Goal: Transaction & Acquisition: Purchase product/service

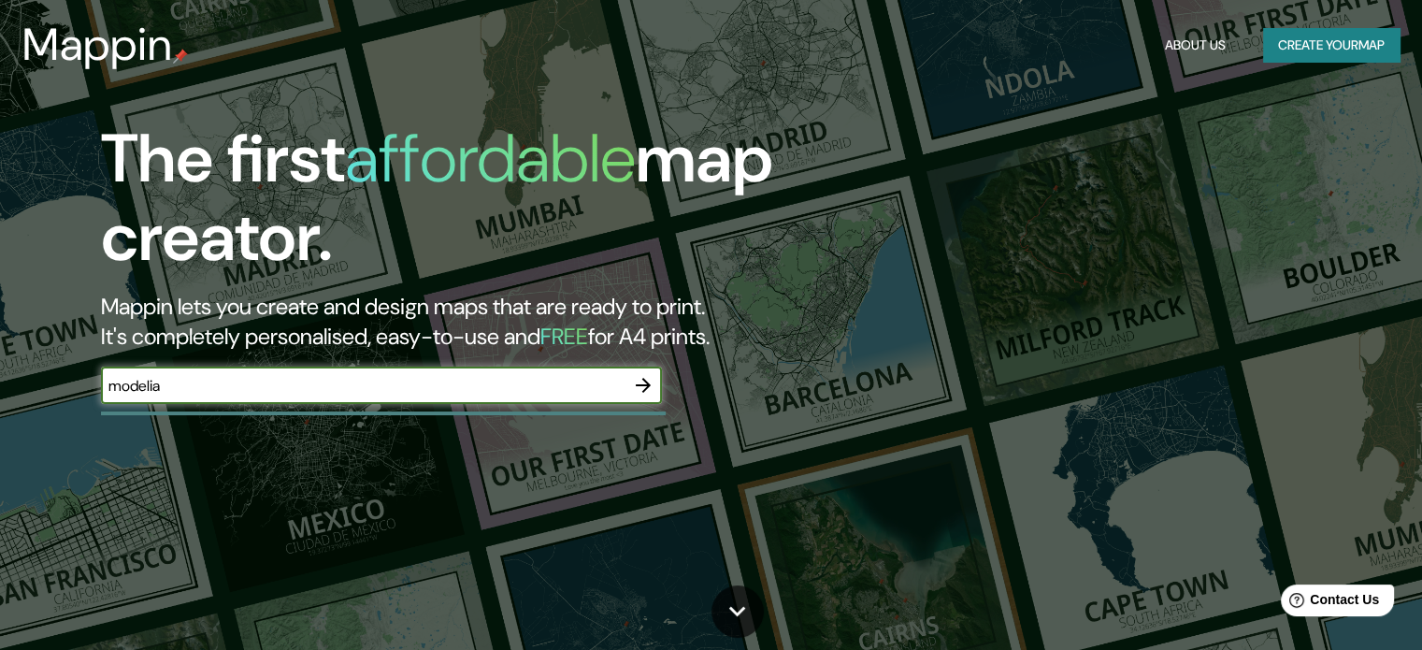
type input "modelia"
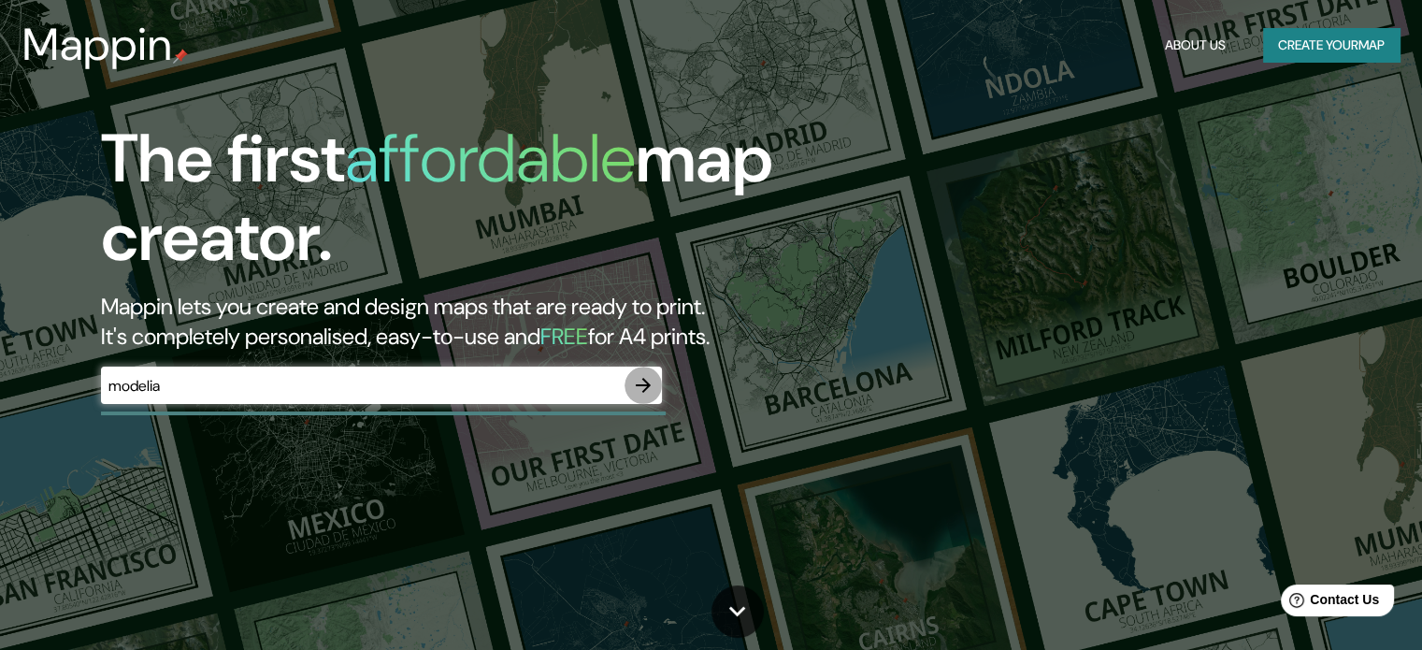
click at [650, 381] on icon "button" at bounding box center [643, 385] width 22 height 22
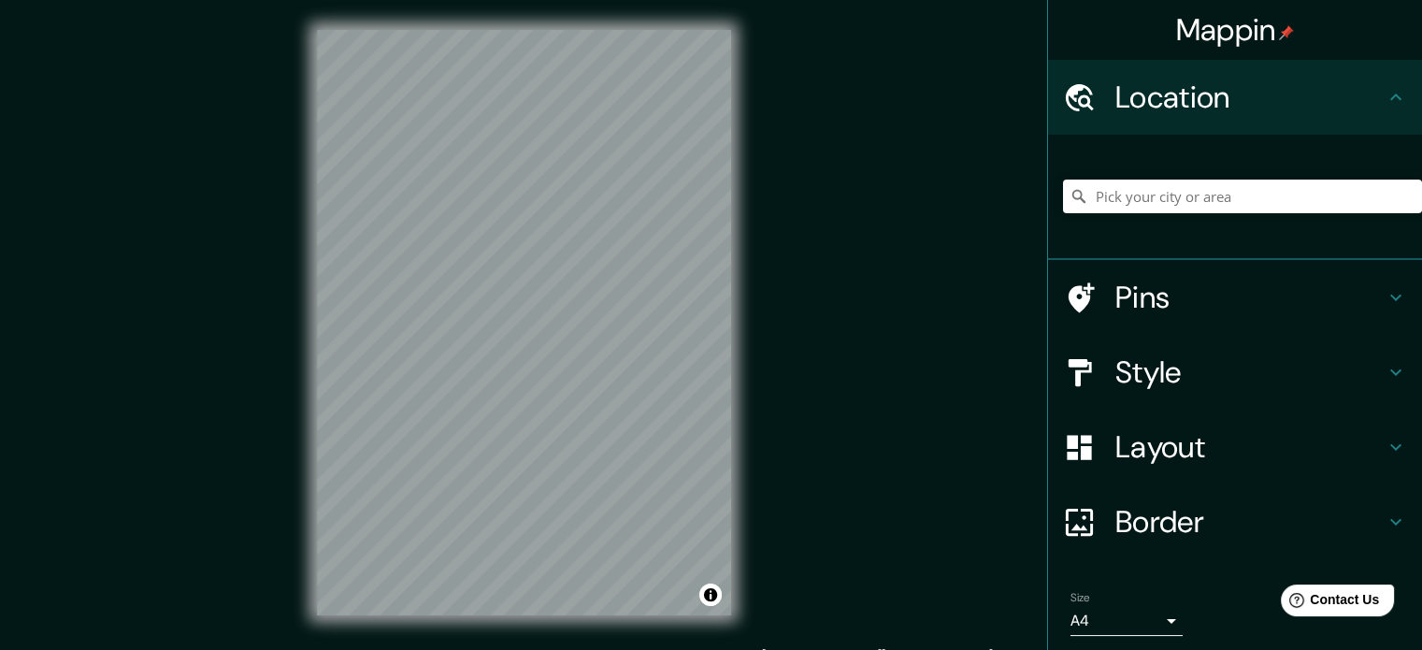
click at [751, 348] on div "© Mapbox © OpenStreetMap Improve this map" at bounding box center [524, 322] width 474 height 645
click at [922, 85] on div "Mappin Location Pins Style Layout Border Choose a border. Hint : you can make l…" at bounding box center [711, 337] width 1422 height 675
click at [1177, 197] on input "Pick your city or area" at bounding box center [1242, 196] width 359 height 34
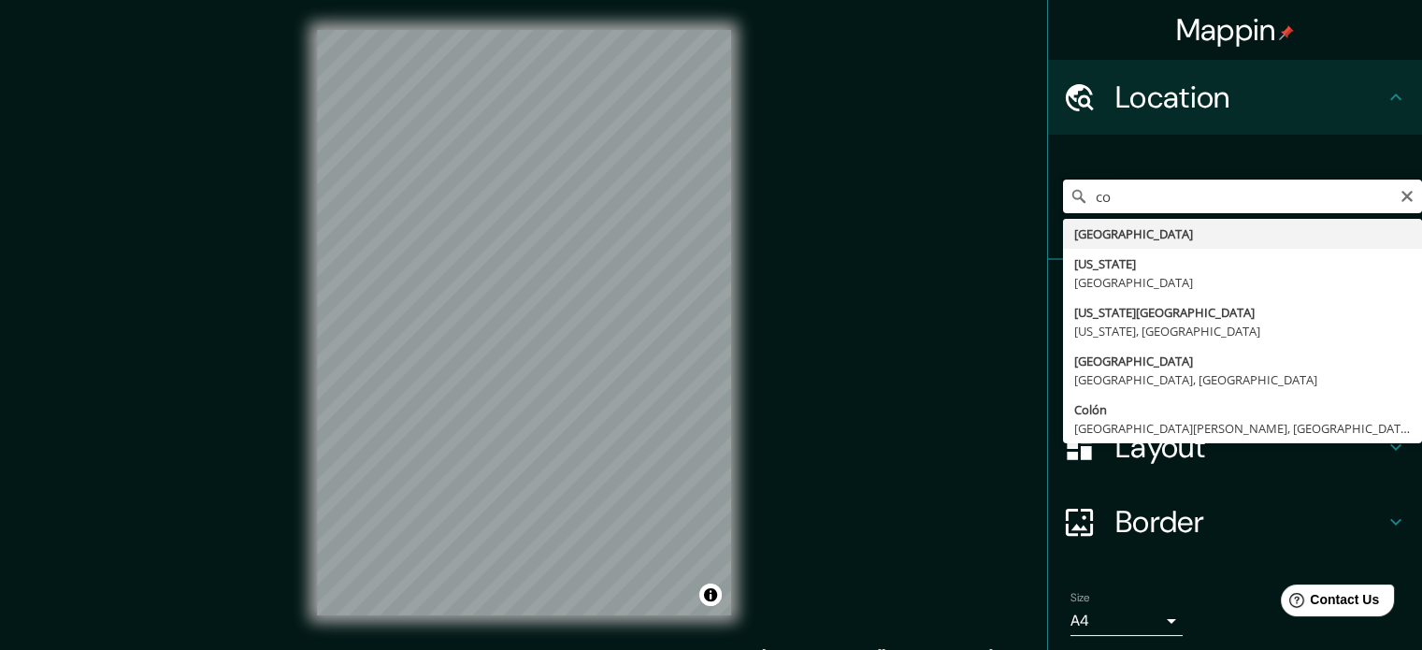
type input "c"
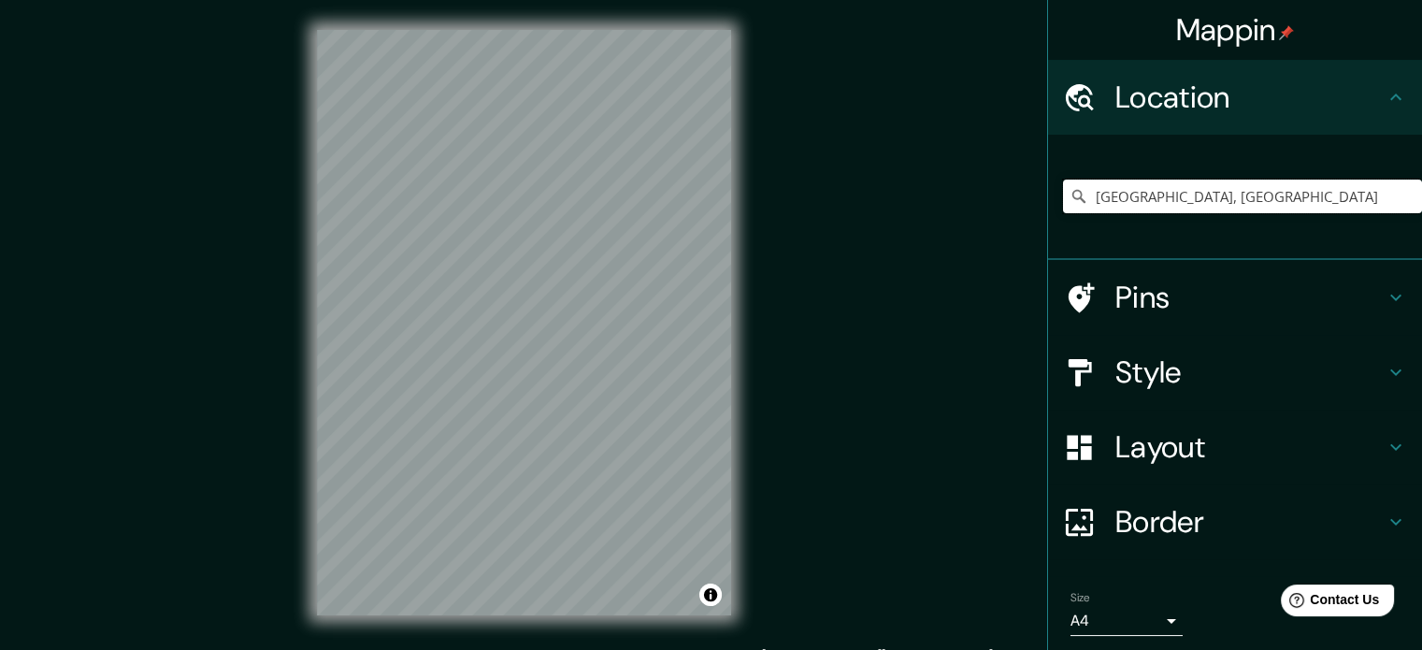
type input "[GEOGRAPHIC_DATA], [GEOGRAPHIC_DATA]"
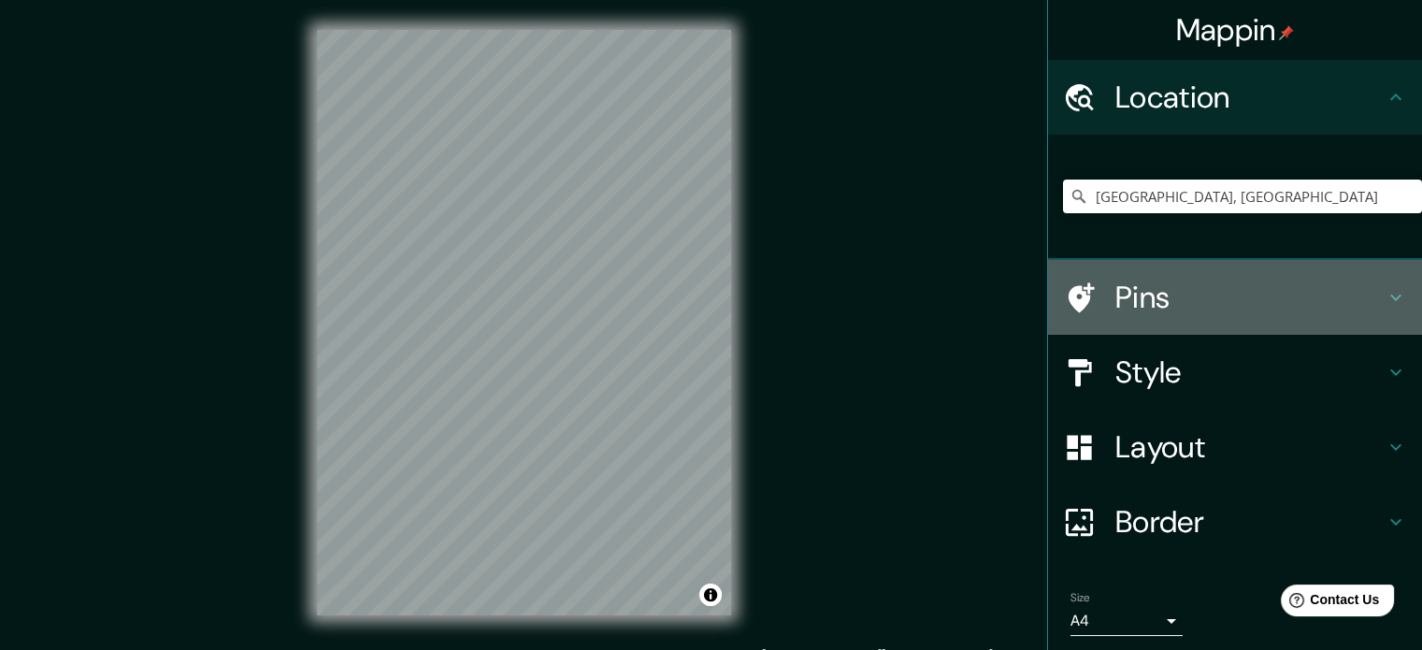
click at [1122, 309] on h4 "Pins" at bounding box center [1249, 297] width 269 height 37
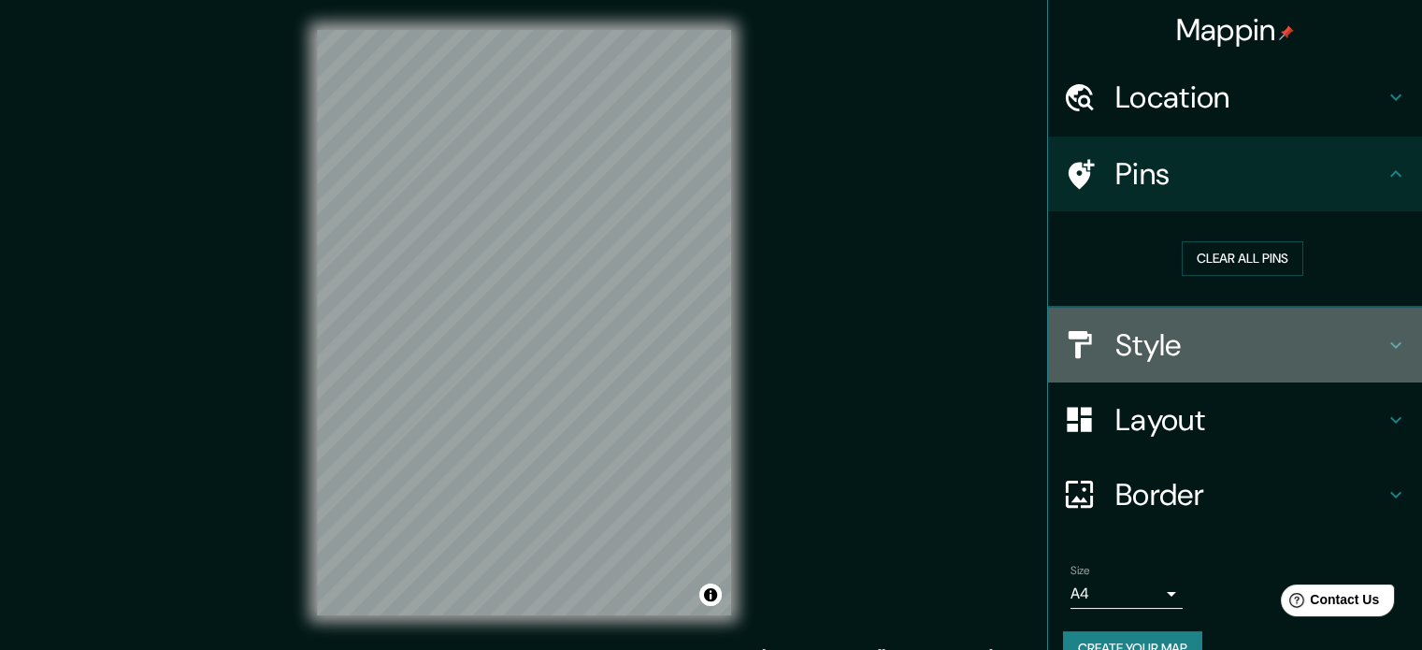
click at [1200, 344] on h4 "Style" at bounding box center [1249, 344] width 269 height 37
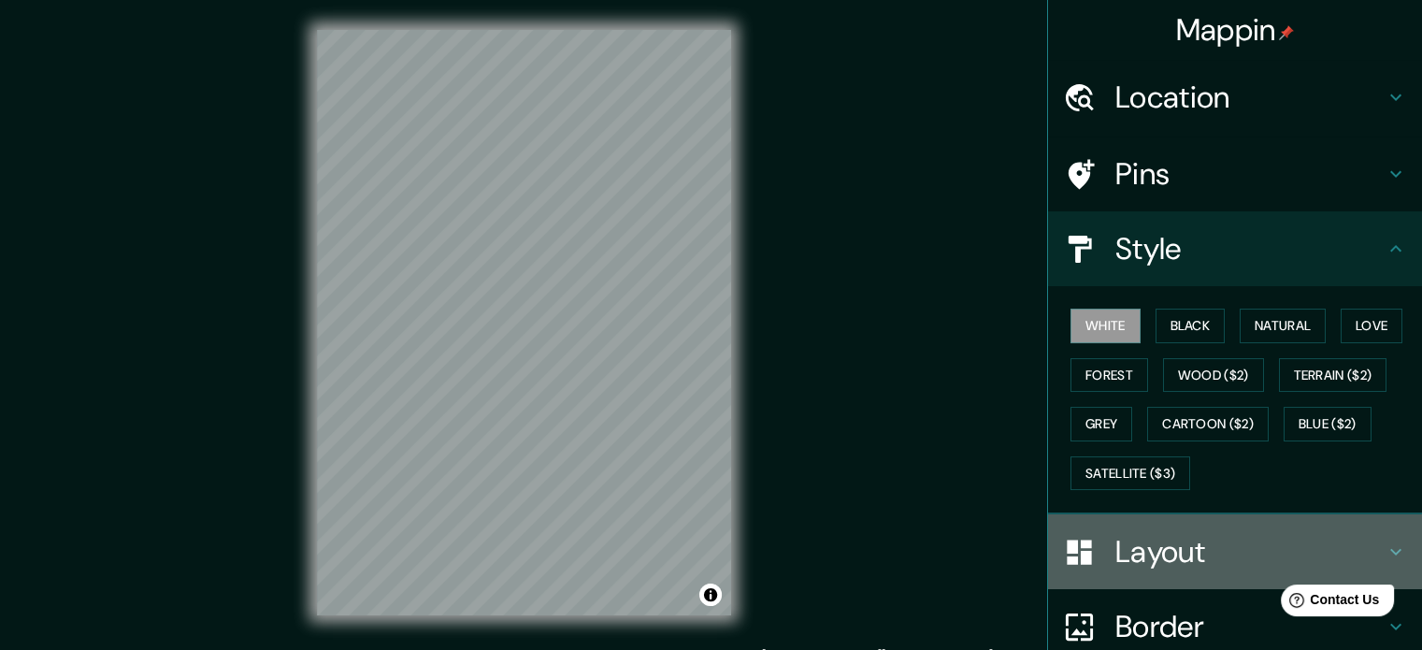
click at [1194, 560] on h4 "Layout" at bounding box center [1249, 551] width 269 height 37
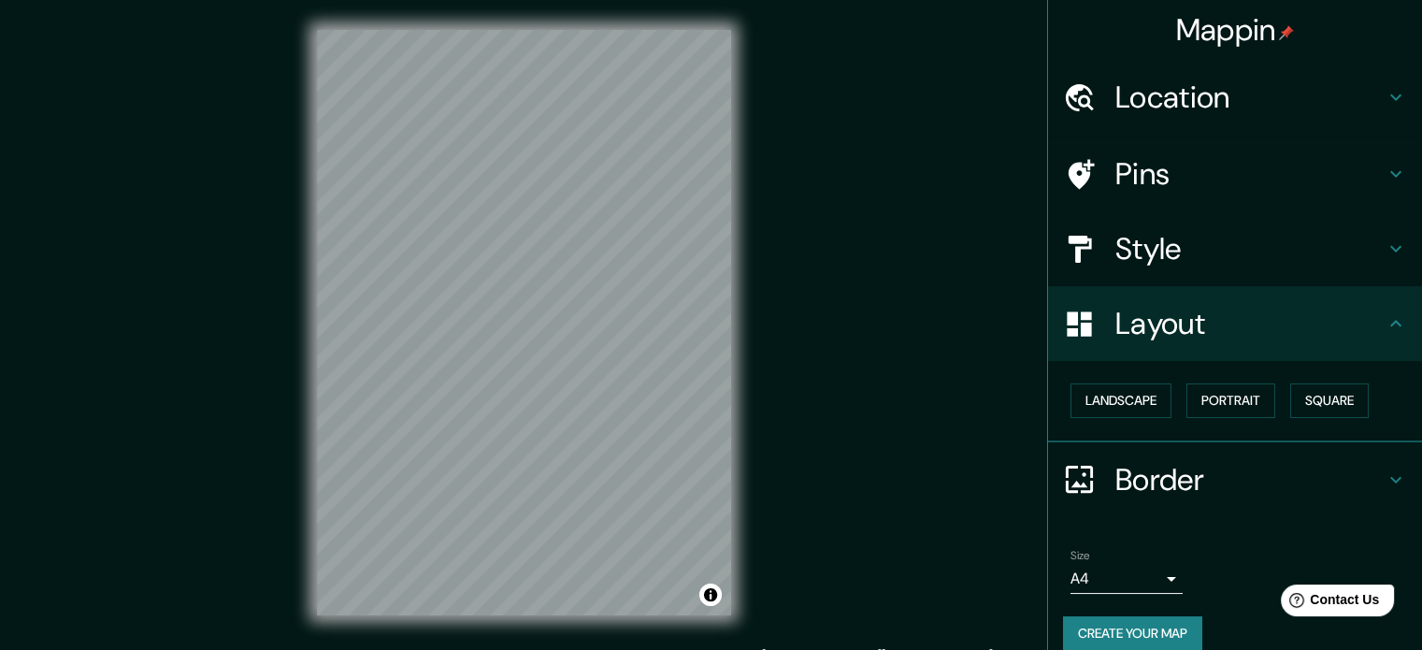
scroll to position [21, 0]
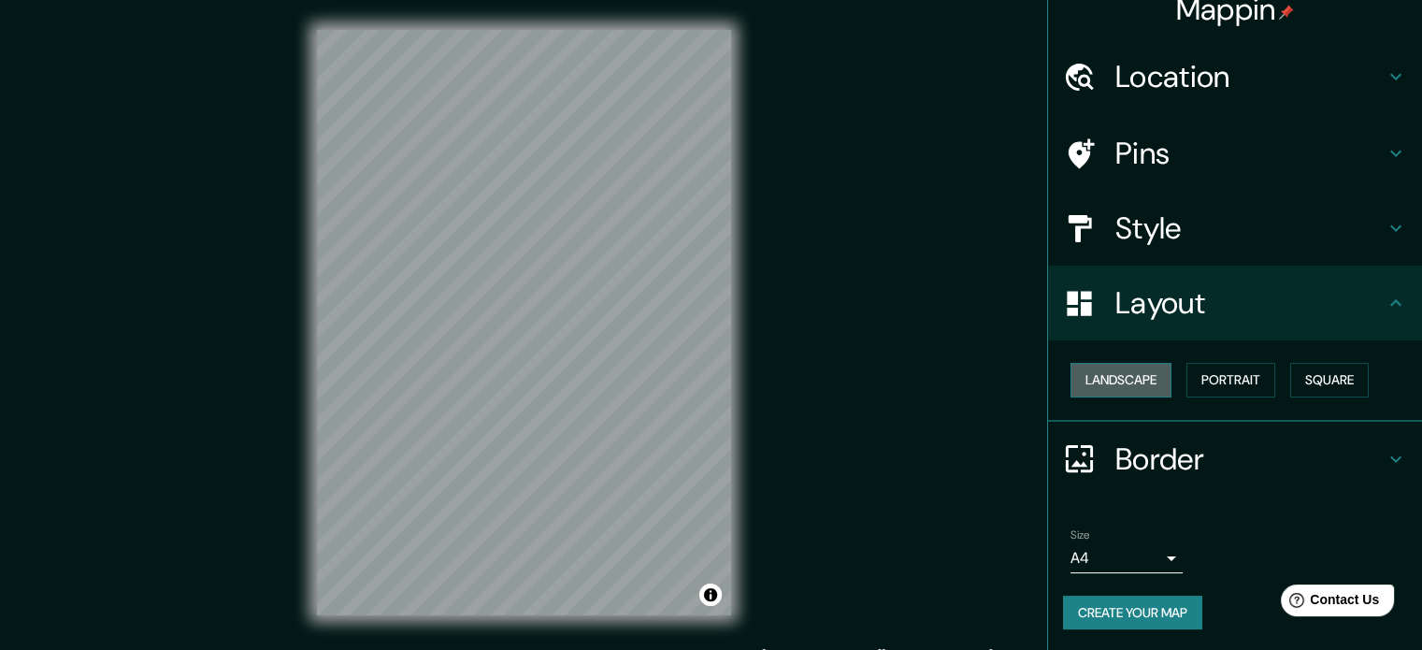
click at [1151, 373] on button "Landscape" at bounding box center [1120, 380] width 101 height 35
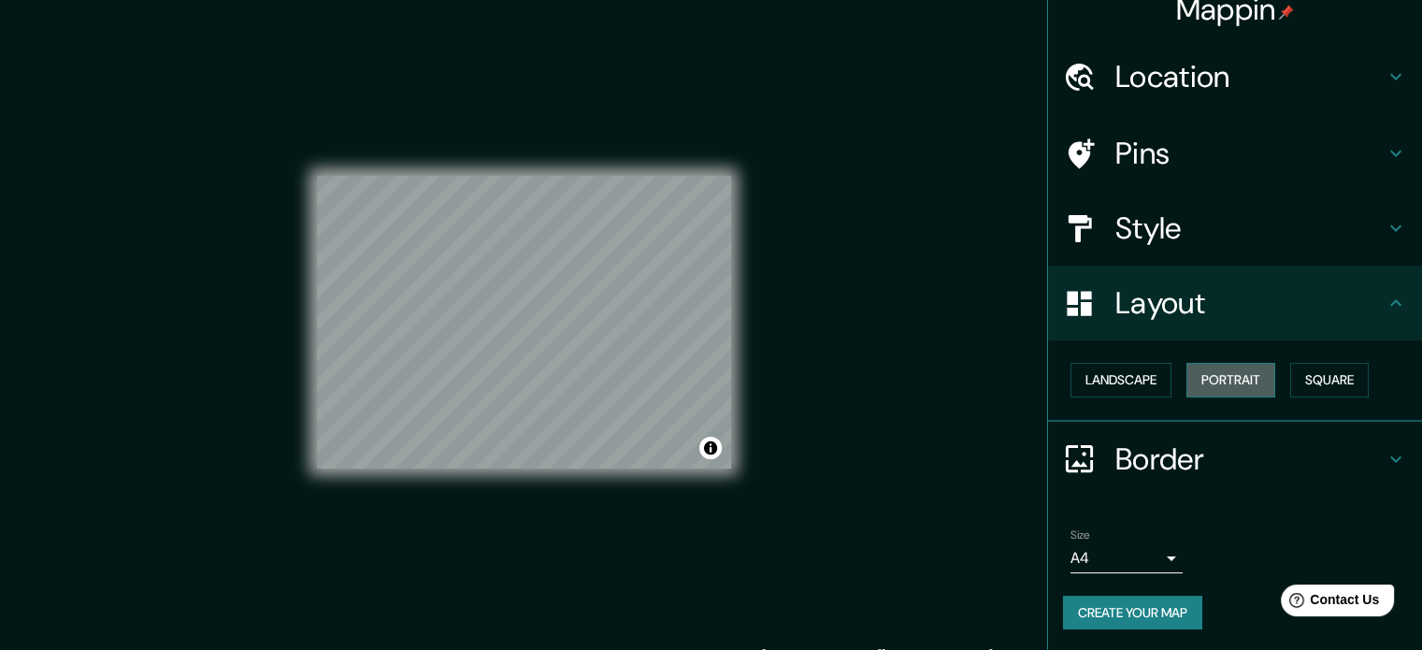
click at [1219, 371] on button "Portrait" at bounding box center [1230, 380] width 89 height 35
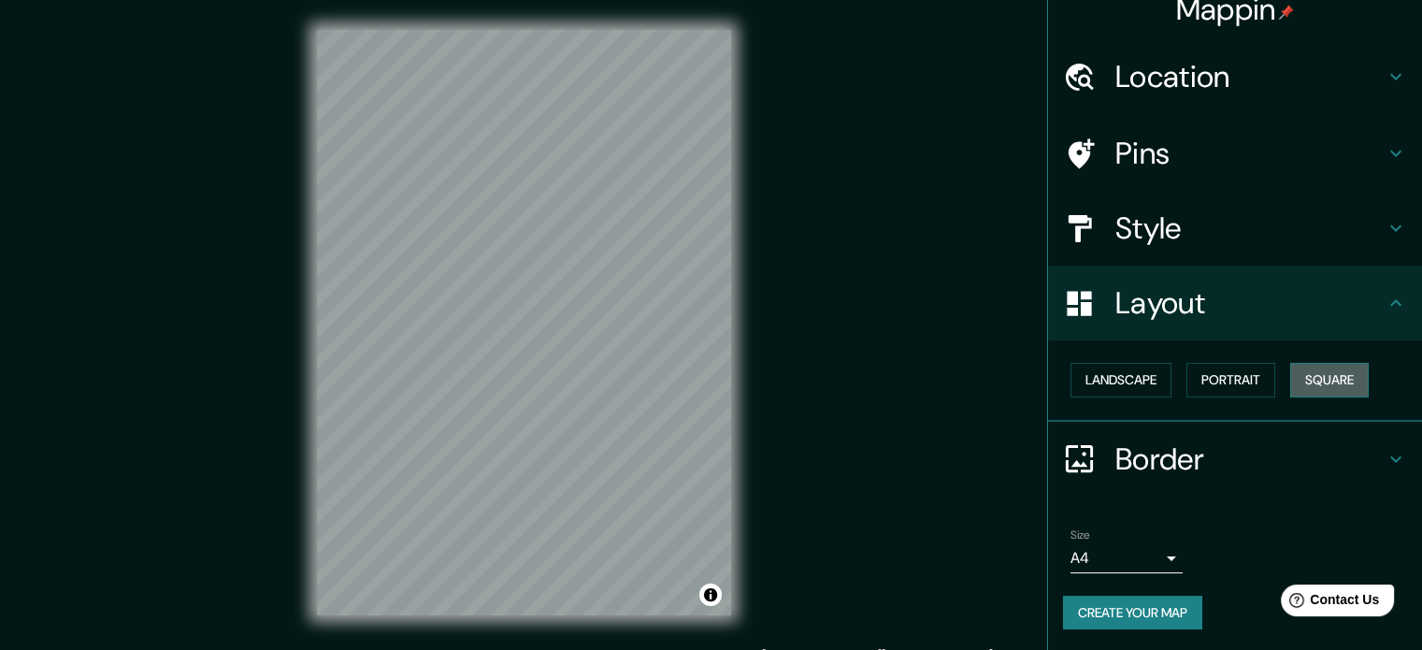
click at [1312, 374] on button "Square" at bounding box center [1329, 380] width 79 height 35
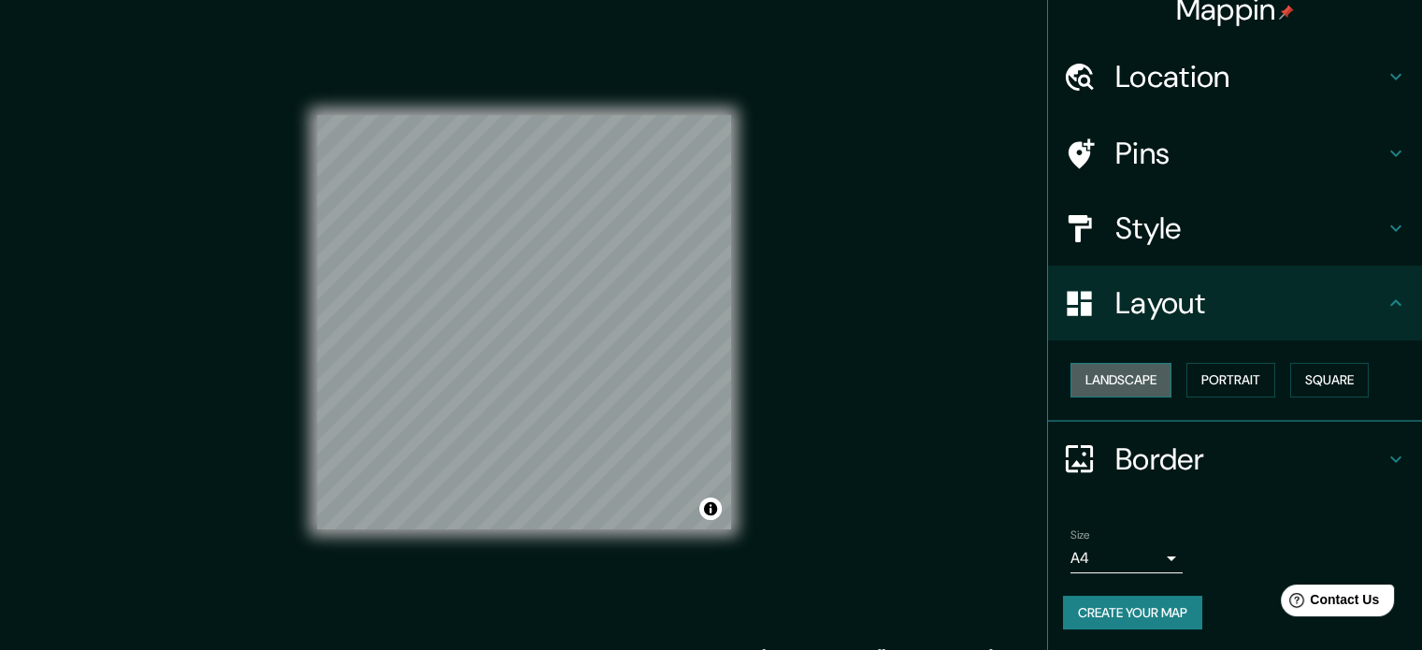
click at [1149, 377] on button "Landscape" at bounding box center [1120, 380] width 101 height 35
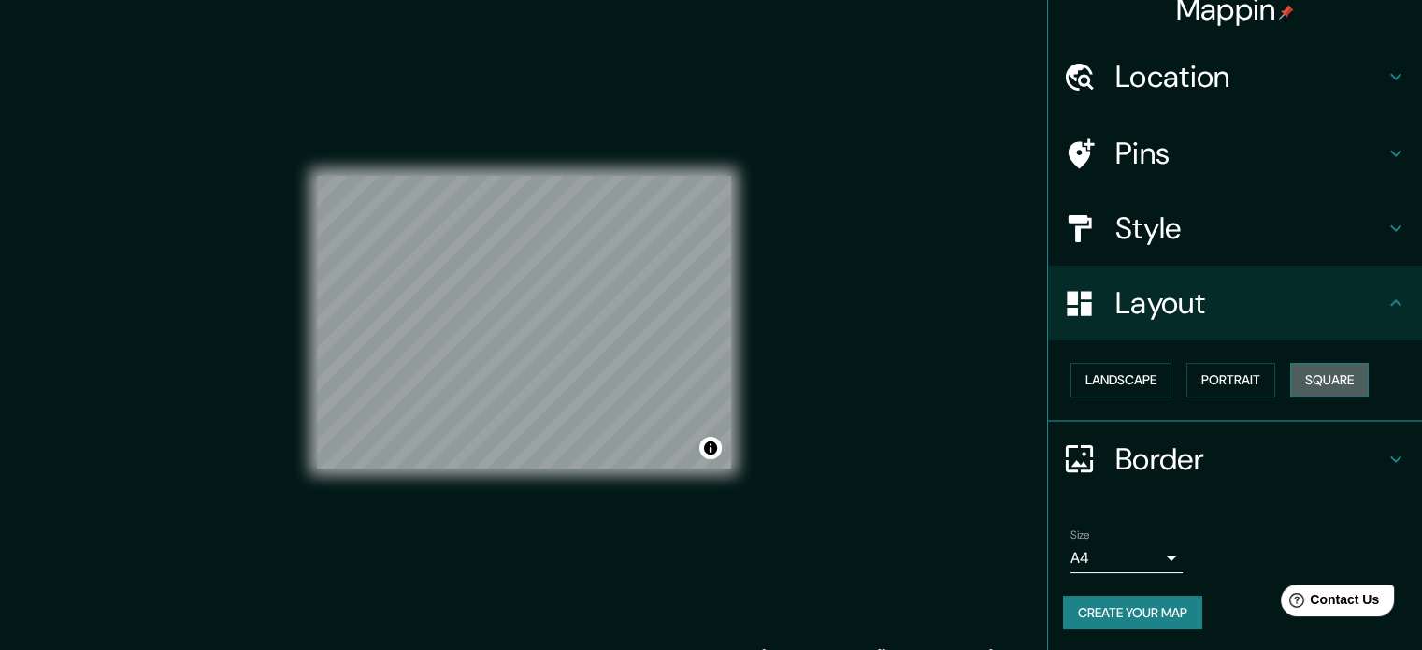
click at [1306, 373] on button "Square" at bounding box center [1329, 380] width 79 height 35
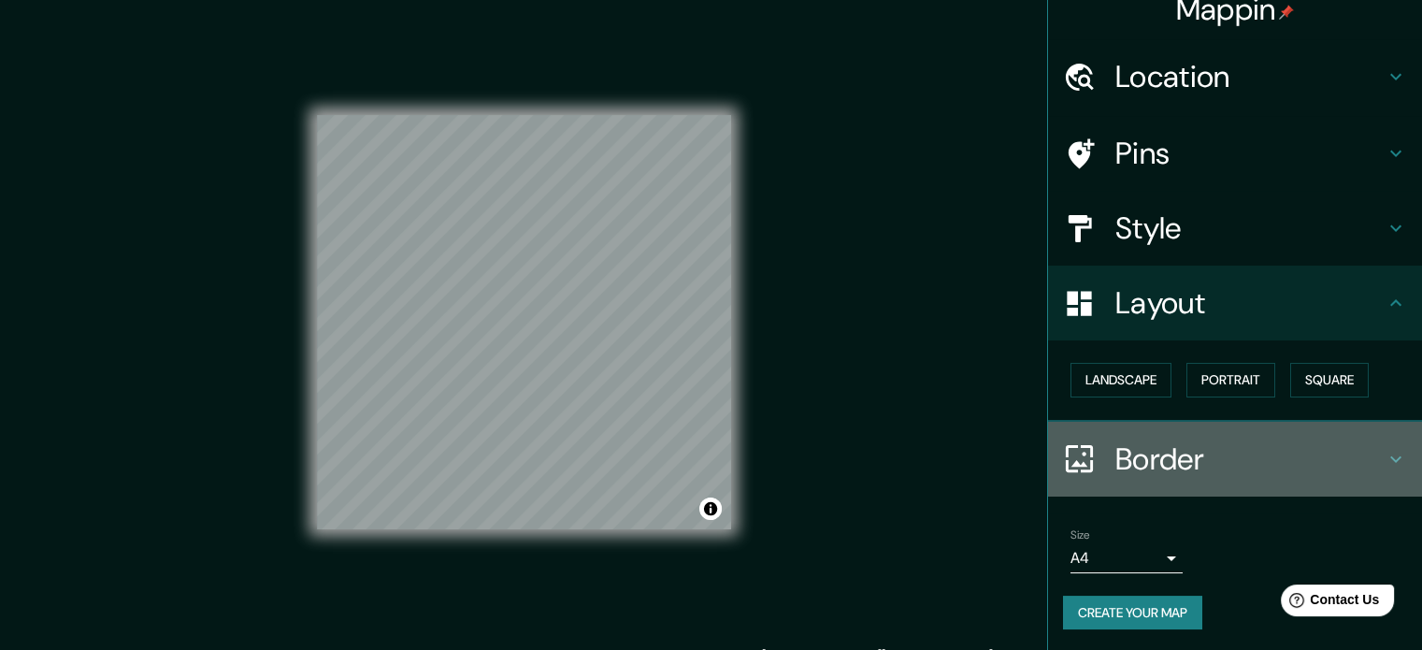
click at [1384, 458] on icon at bounding box center [1395, 459] width 22 height 22
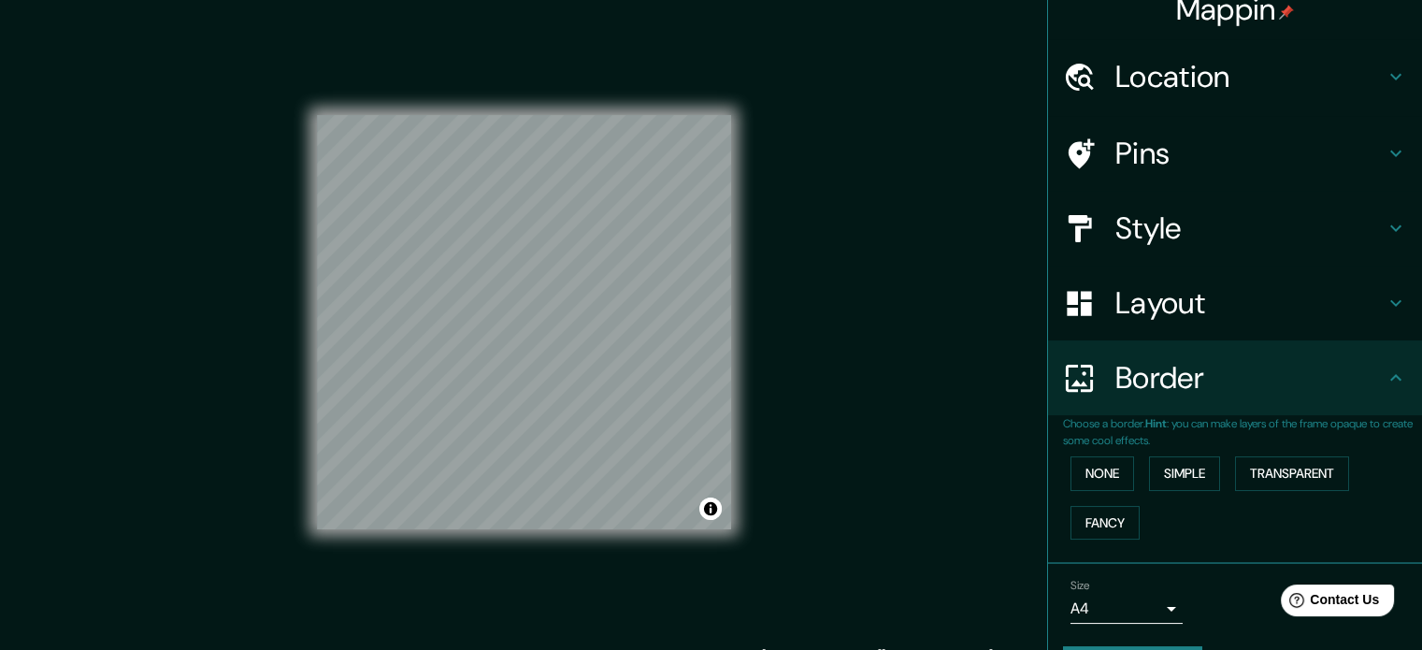
scroll to position [71, 0]
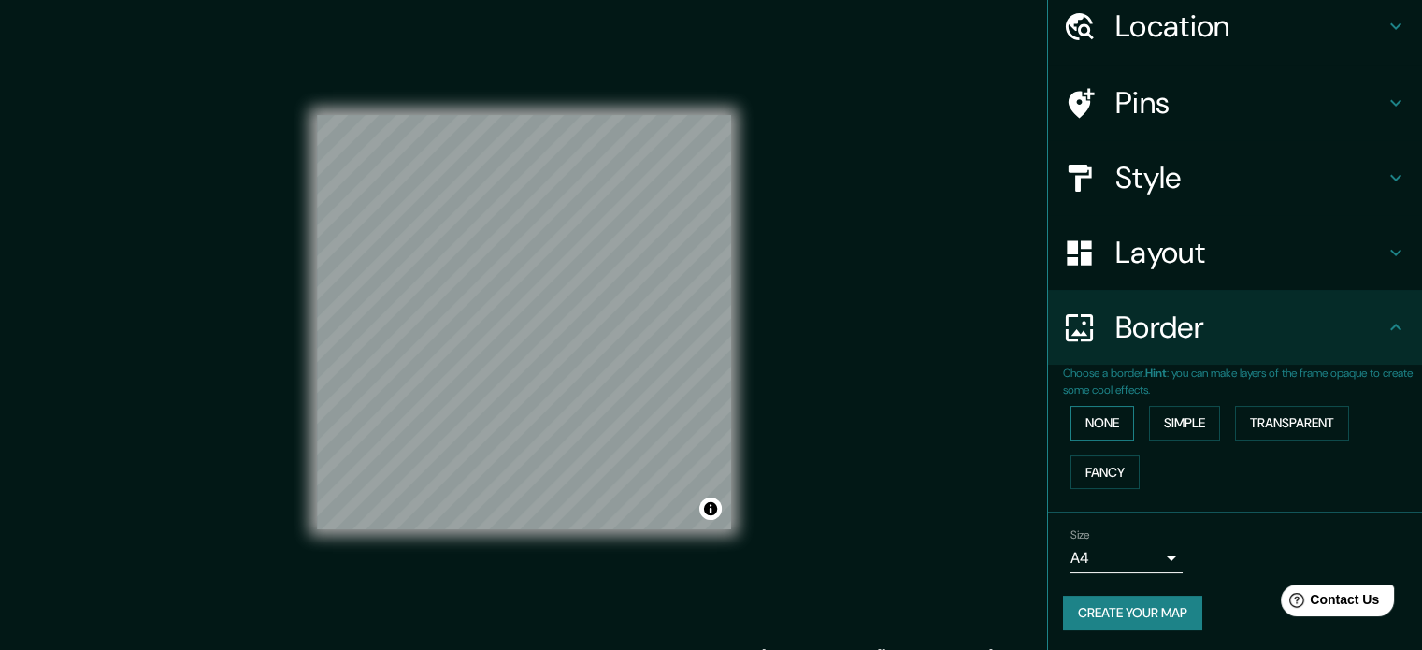
click at [1096, 414] on button "None" at bounding box center [1102, 423] width 64 height 35
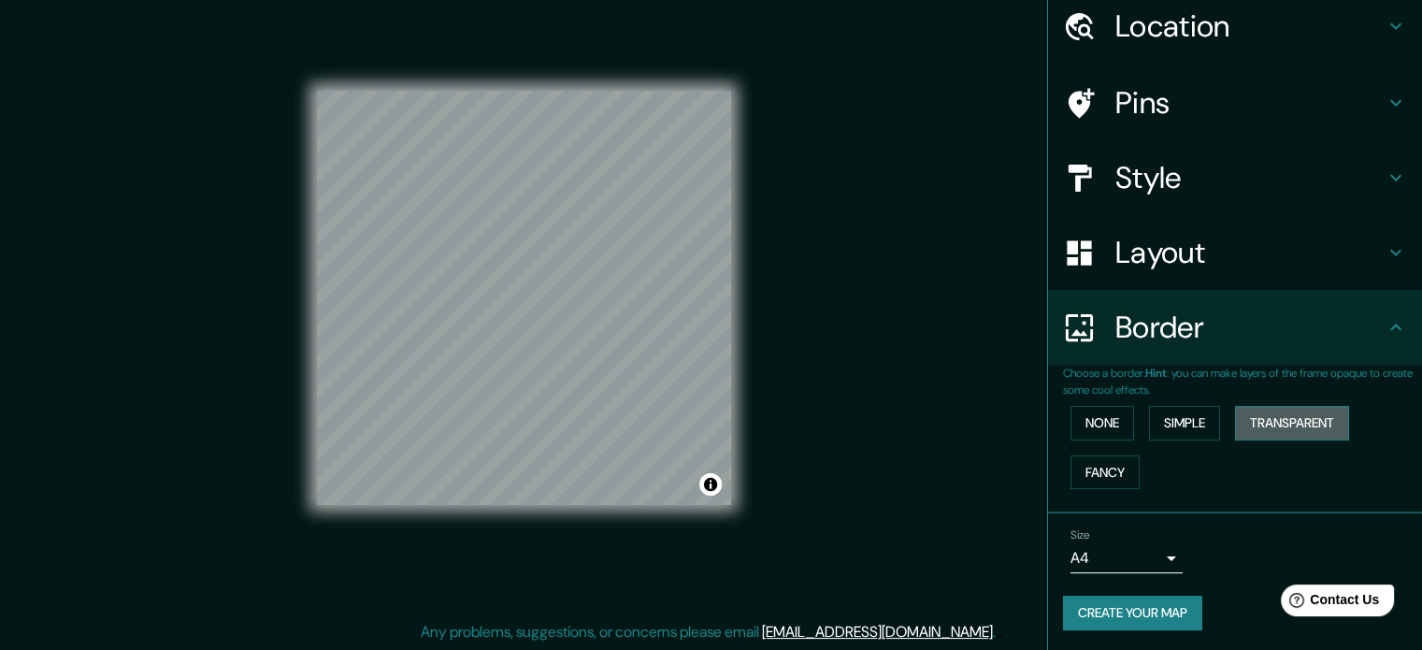
click at [1281, 408] on button "Transparent" at bounding box center [1292, 423] width 114 height 35
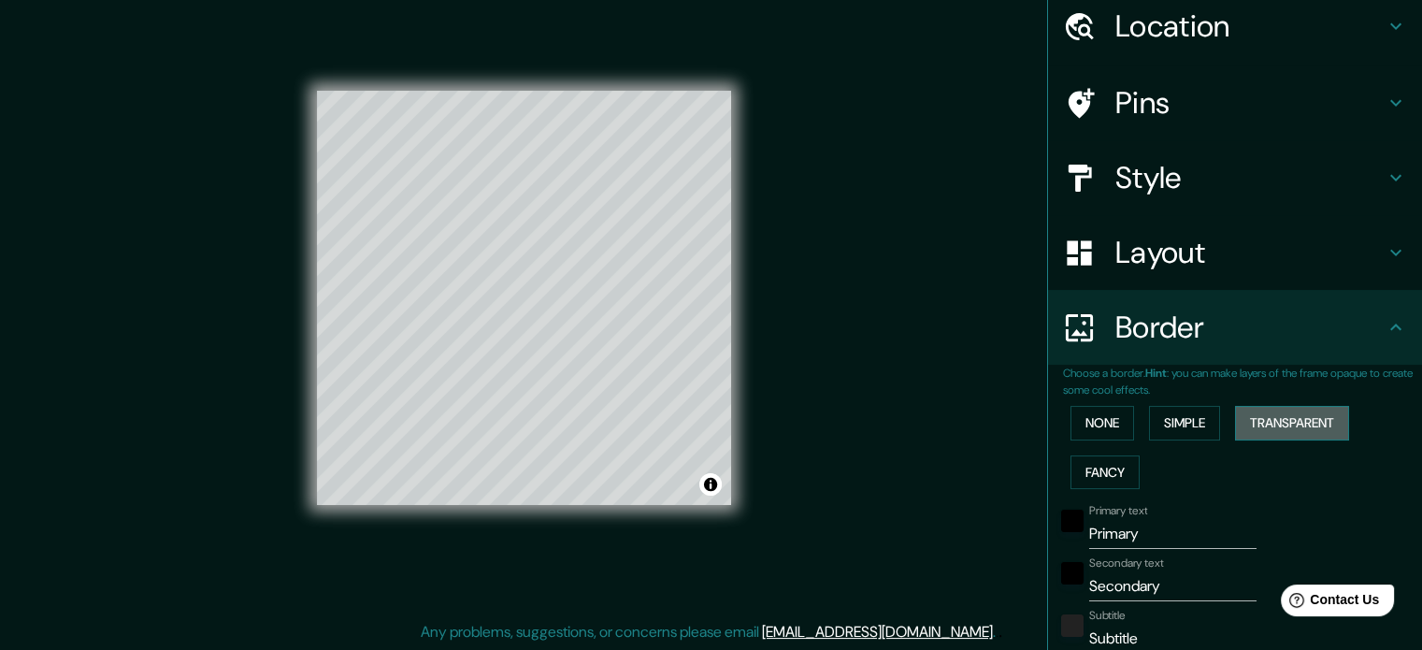
click at [1281, 408] on button "Transparent" at bounding box center [1292, 423] width 114 height 35
type input "213"
type input "35"
click at [1195, 425] on button "Simple" at bounding box center [1184, 423] width 71 height 35
click at [1083, 419] on button "None" at bounding box center [1102, 423] width 64 height 35
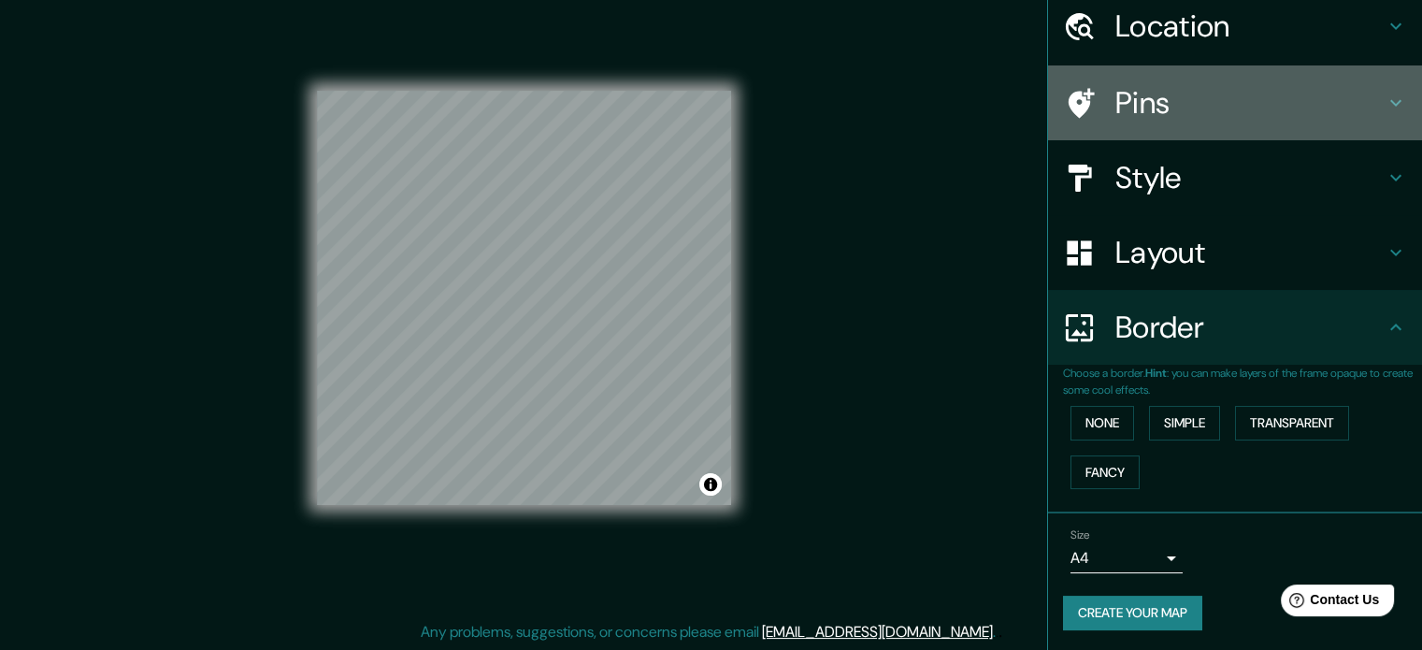
click at [1169, 99] on h4 "Pins" at bounding box center [1249, 102] width 269 height 37
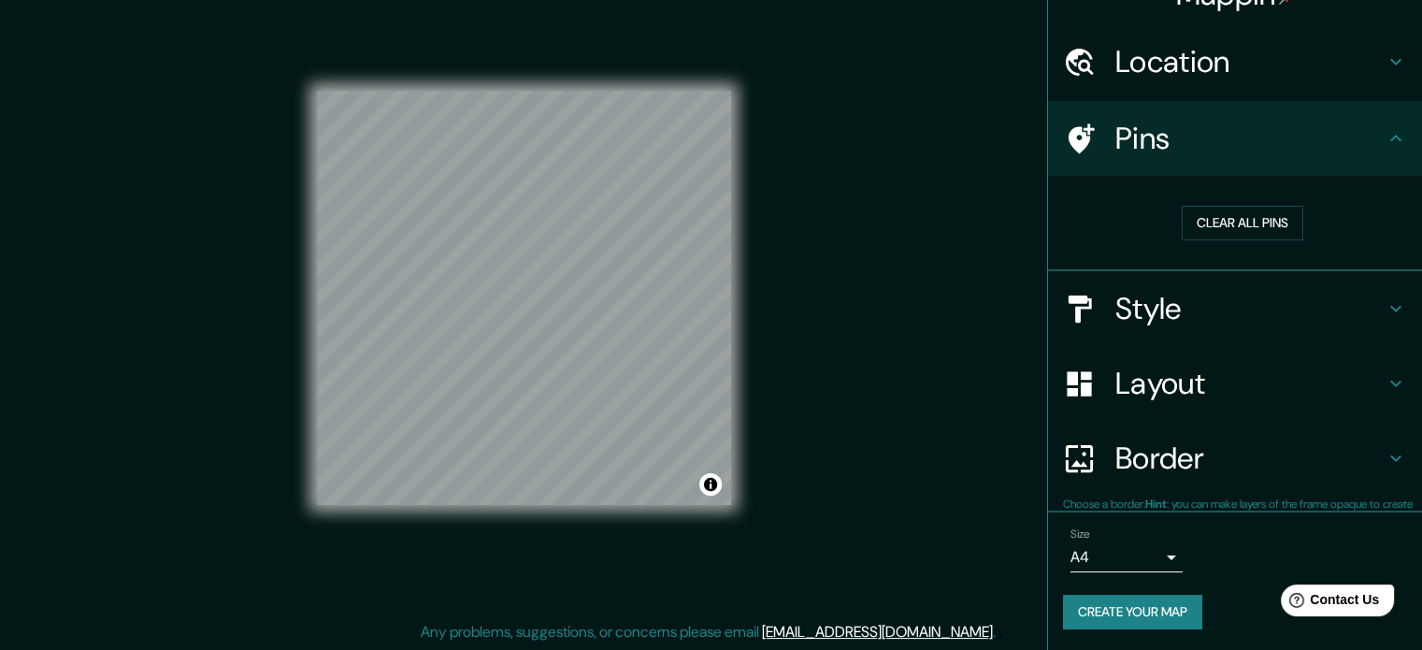
scroll to position [36, 0]
click at [1210, 221] on button "Clear all pins" at bounding box center [1241, 223] width 121 height 35
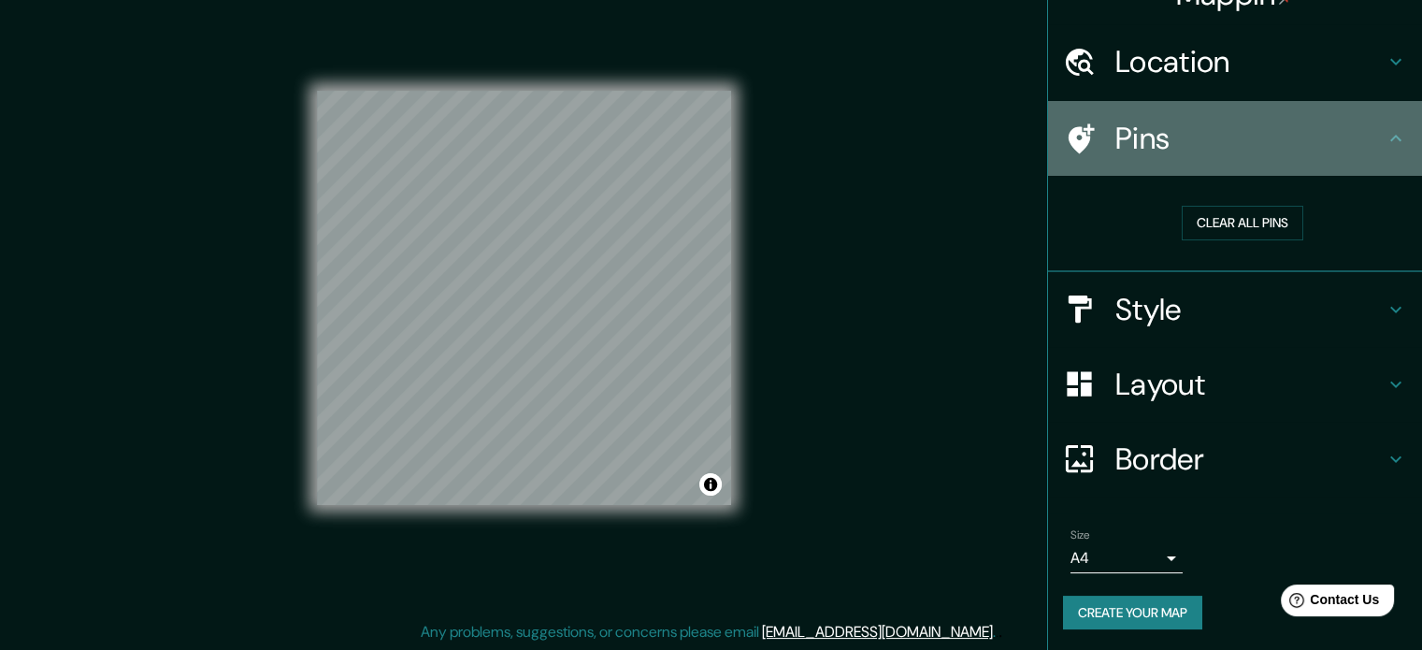
click at [1063, 152] on icon at bounding box center [1079, 138] width 33 height 33
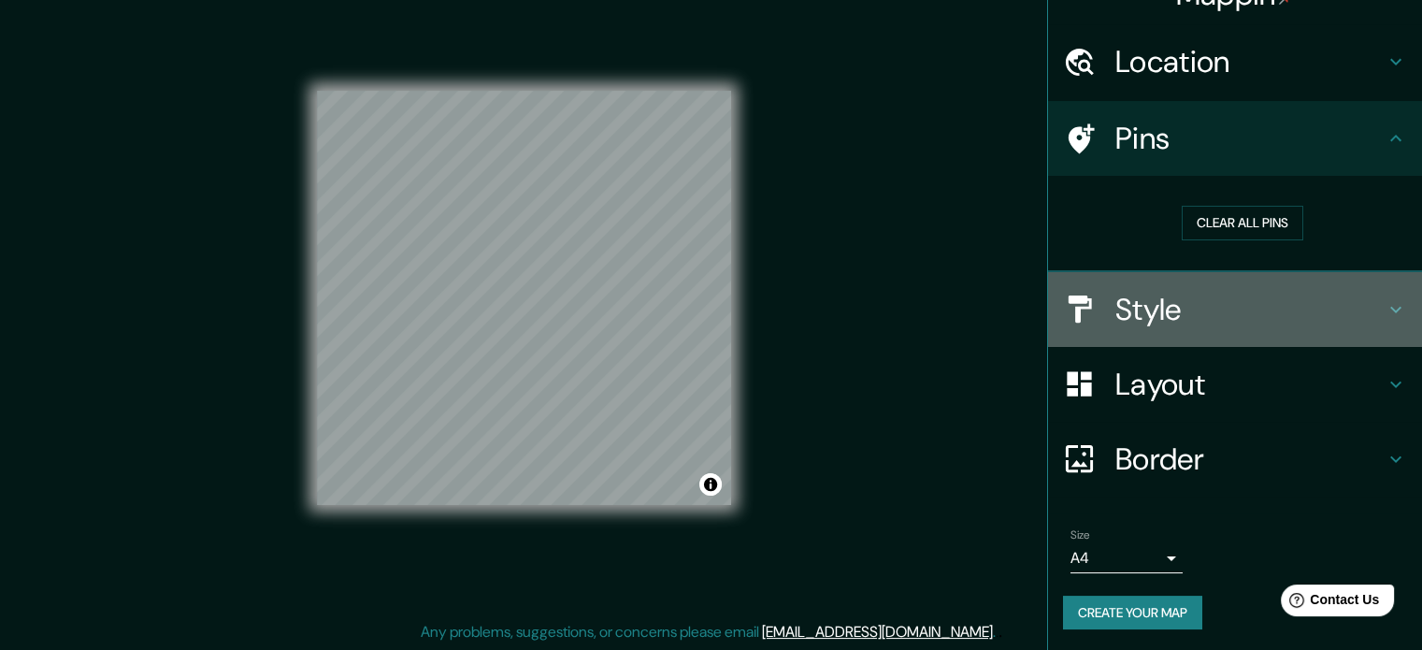
click at [1179, 291] on h4 "Style" at bounding box center [1249, 309] width 269 height 37
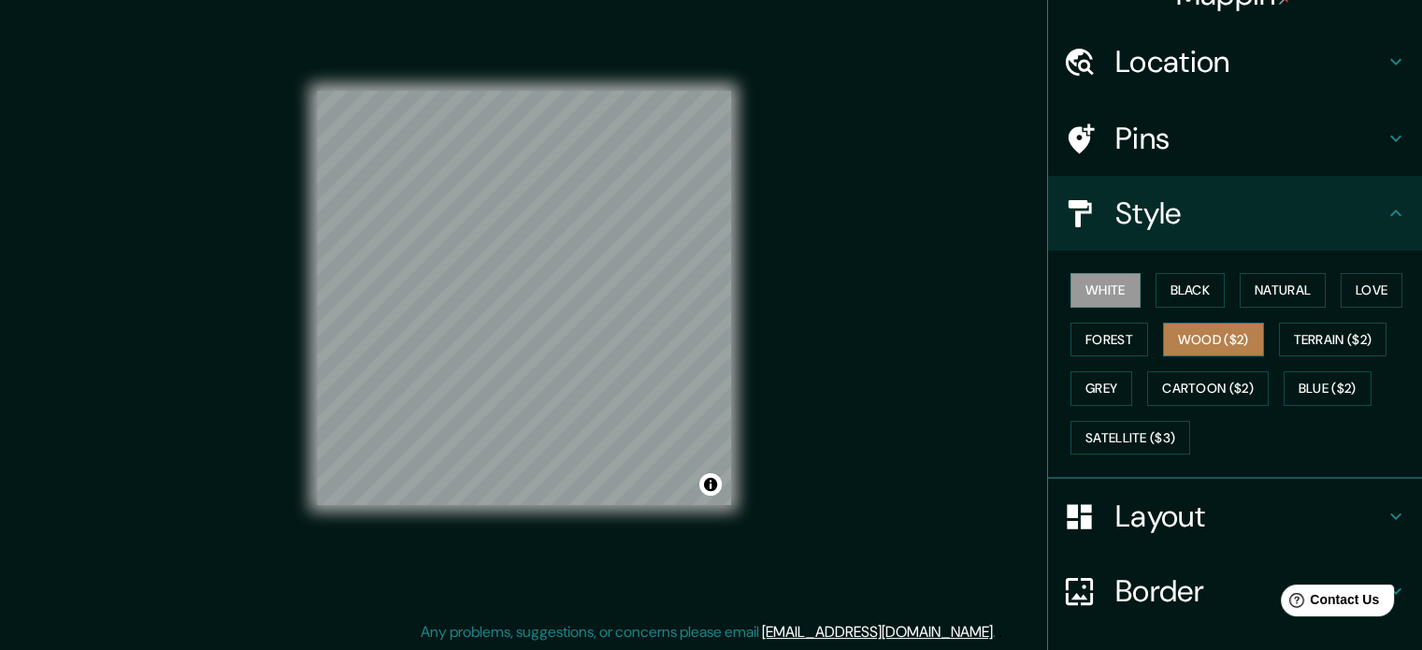
click at [1181, 336] on button "Wood ($2)" at bounding box center [1213, 339] width 101 height 35
click at [1161, 291] on button "Black" at bounding box center [1190, 290] width 70 height 35
click at [1102, 284] on button "White" at bounding box center [1105, 290] width 70 height 35
click at [1267, 287] on button "Natural" at bounding box center [1282, 290] width 86 height 35
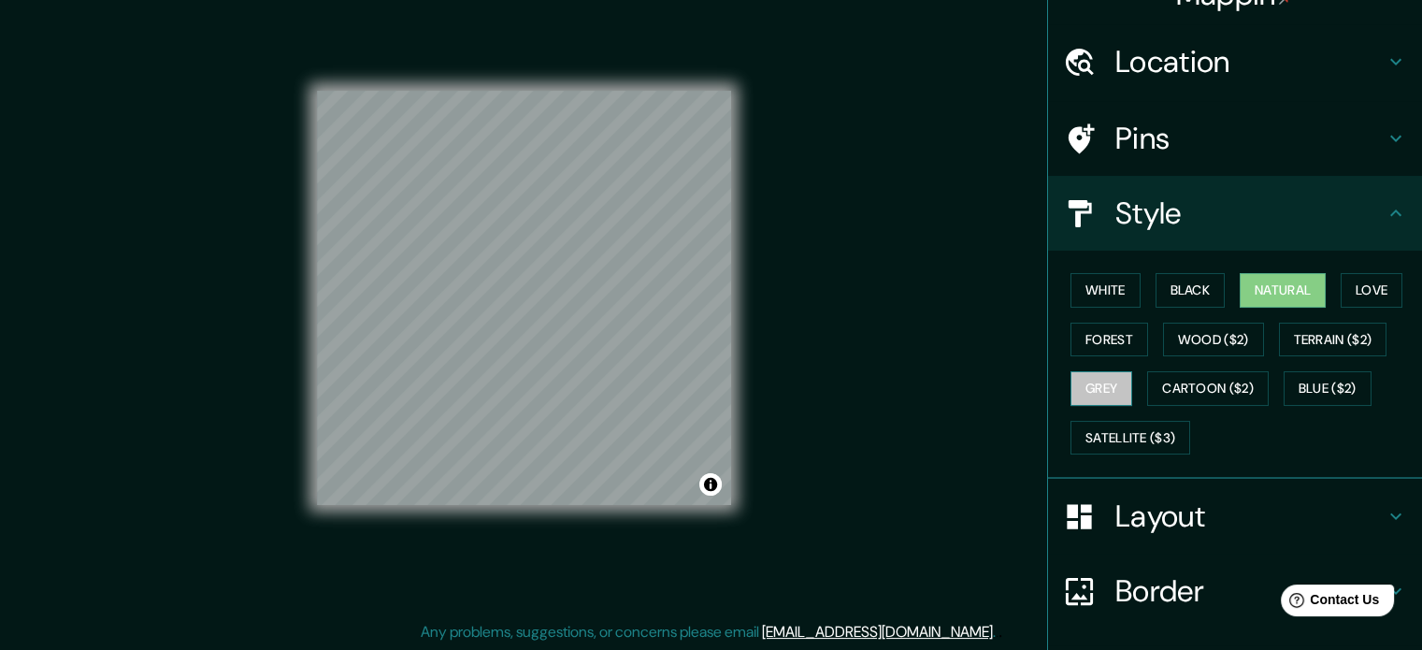
click at [1104, 384] on button "Grey" at bounding box center [1101, 388] width 62 height 35
click at [1286, 294] on button "Natural" at bounding box center [1282, 290] width 86 height 35
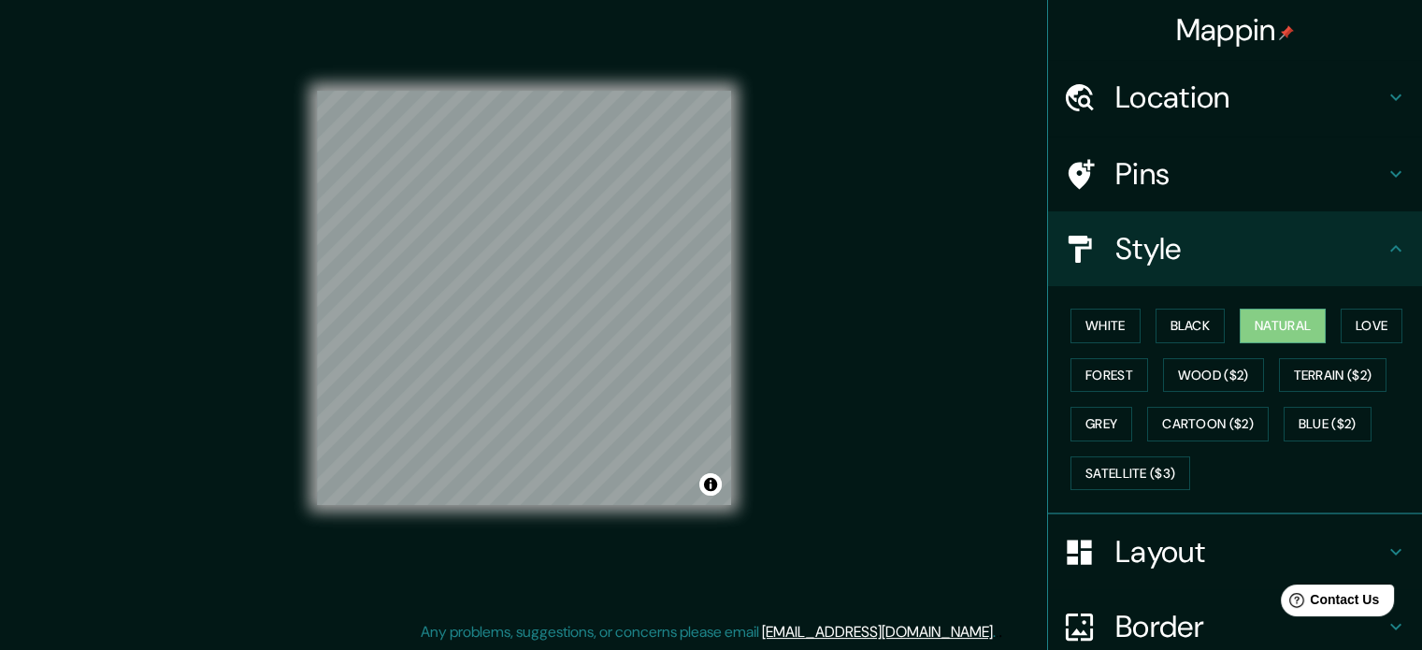
scroll to position [166, 0]
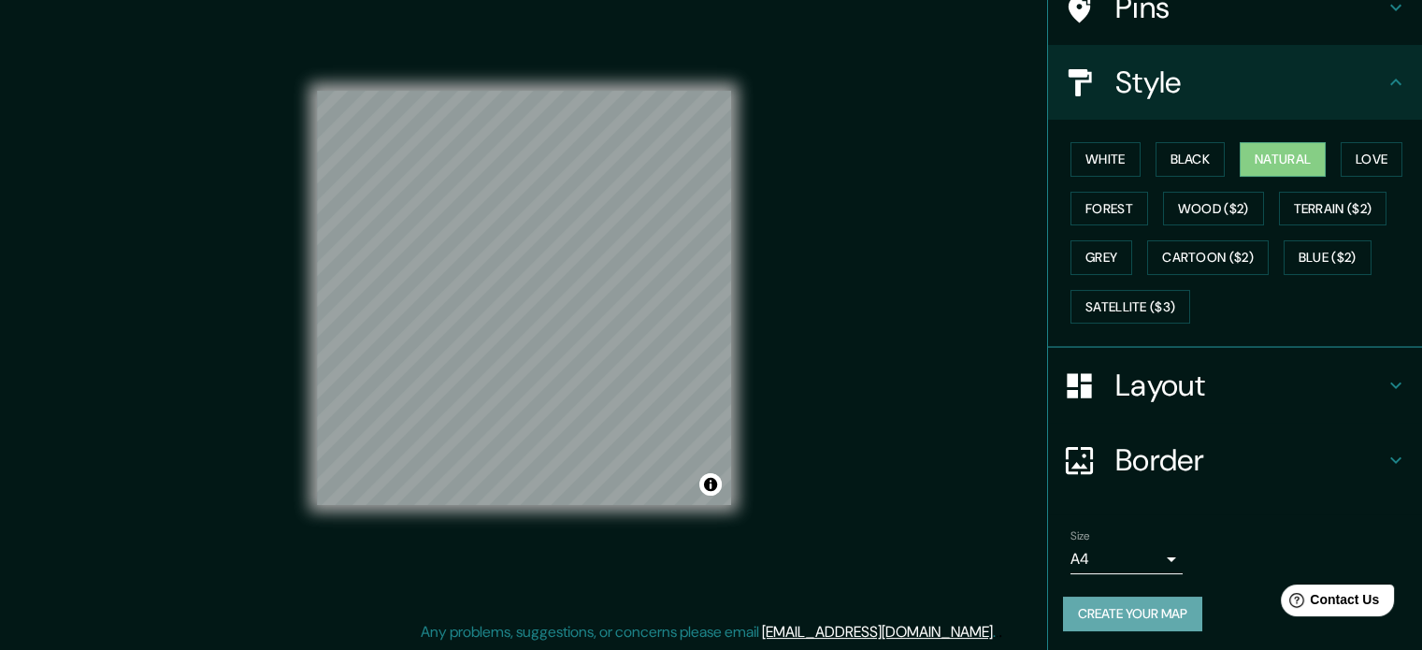
click at [1179, 619] on button "Create your map" at bounding box center [1132, 613] width 139 height 35
click at [1136, 608] on div "Create your map" at bounding box center [1235, 613] width 344 height 35
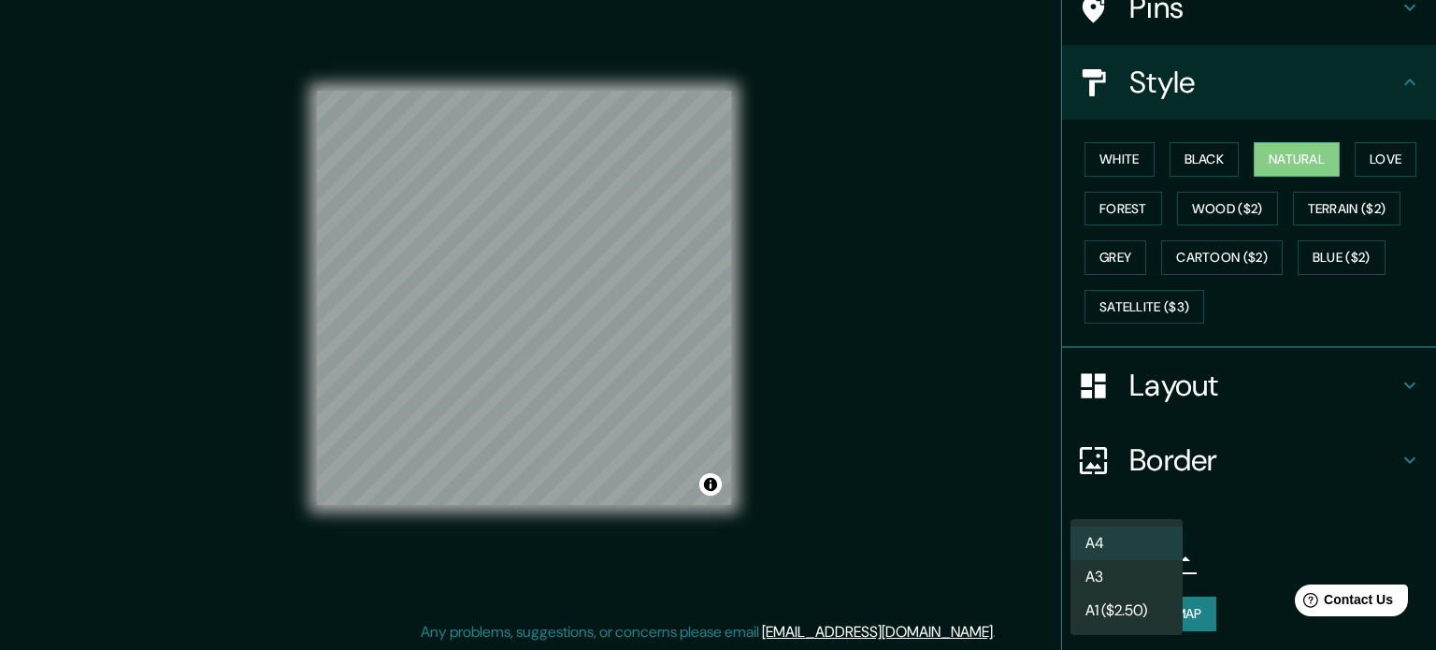
click at [1154, 558] on body "Mappin Location [GEOGRAPHIC_DATA], [GEOGRAPHIC_DATA] [GEOGRAPHIC_DATA] [GEOGRAP…" at bounding box center [718, 301] width 1436 height 650
click at [1136, 539] on li "A4" at bounding box center [1126, 543] width 112 height 34
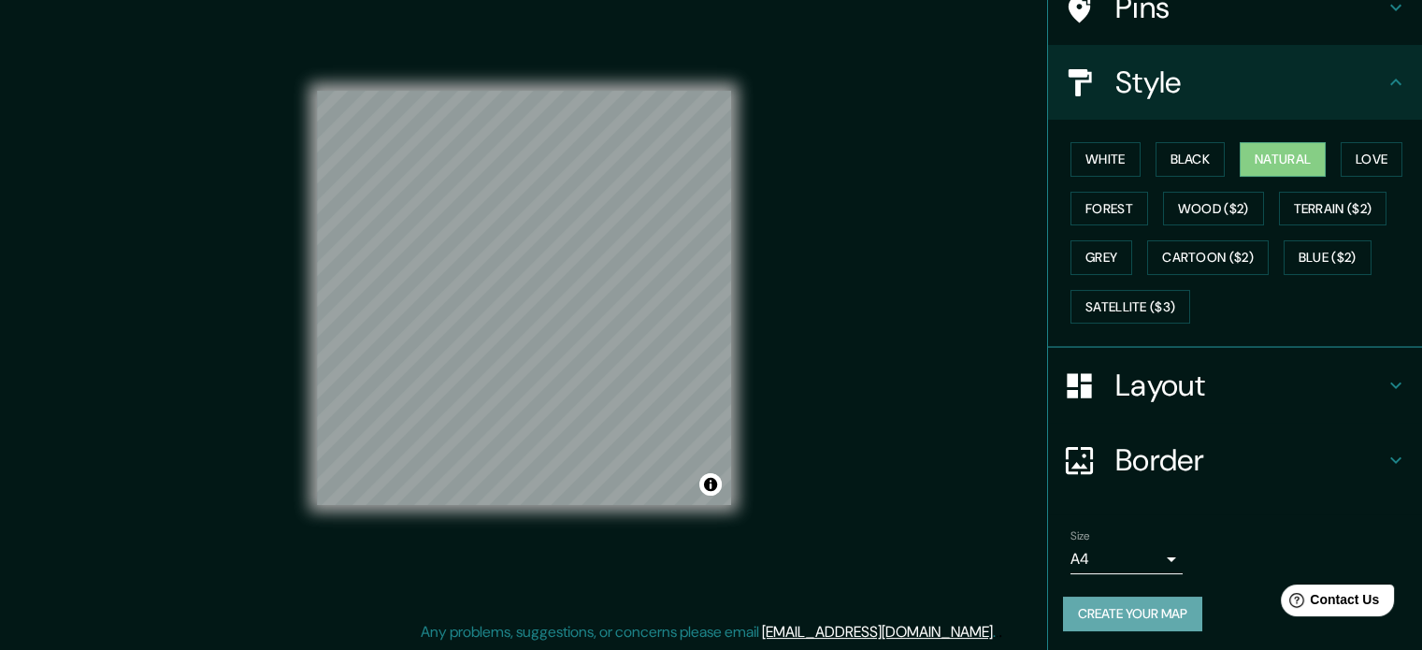
click at [1137, 622] on button "Create your map" at bounding box center [1132, 613] width 139 height 35
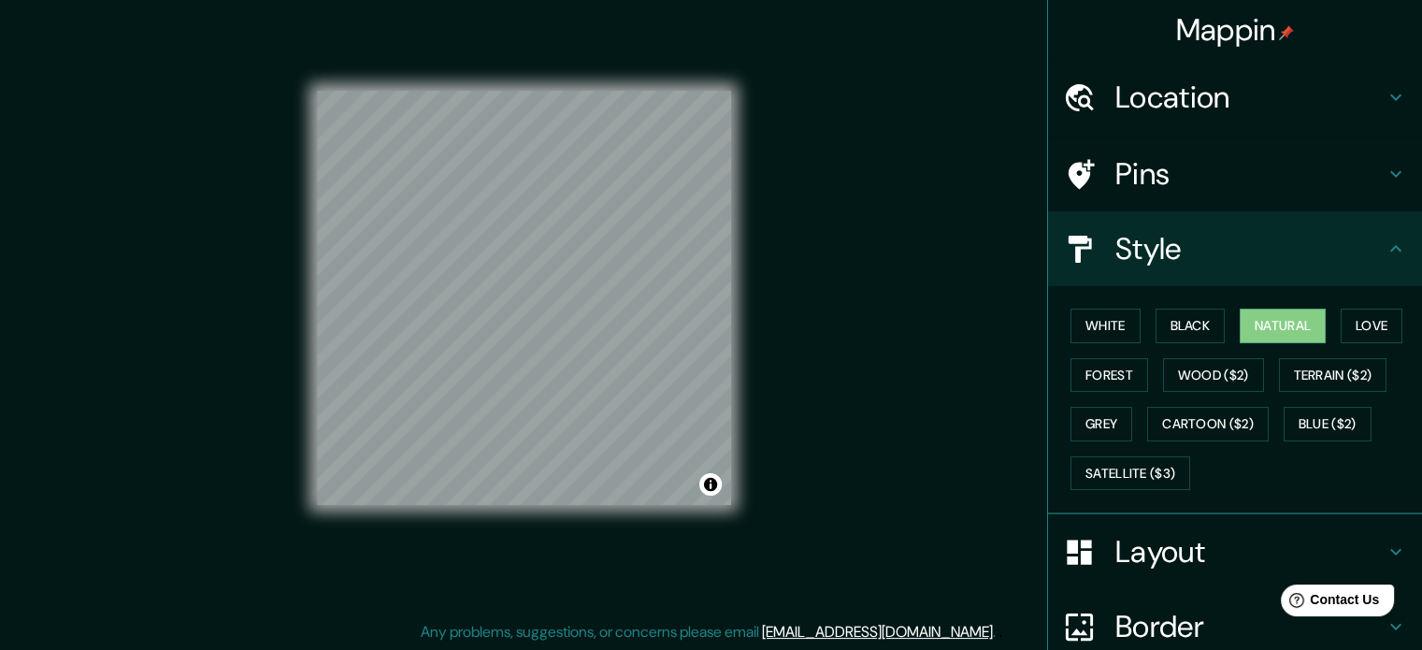
scroll to position [0, 0]
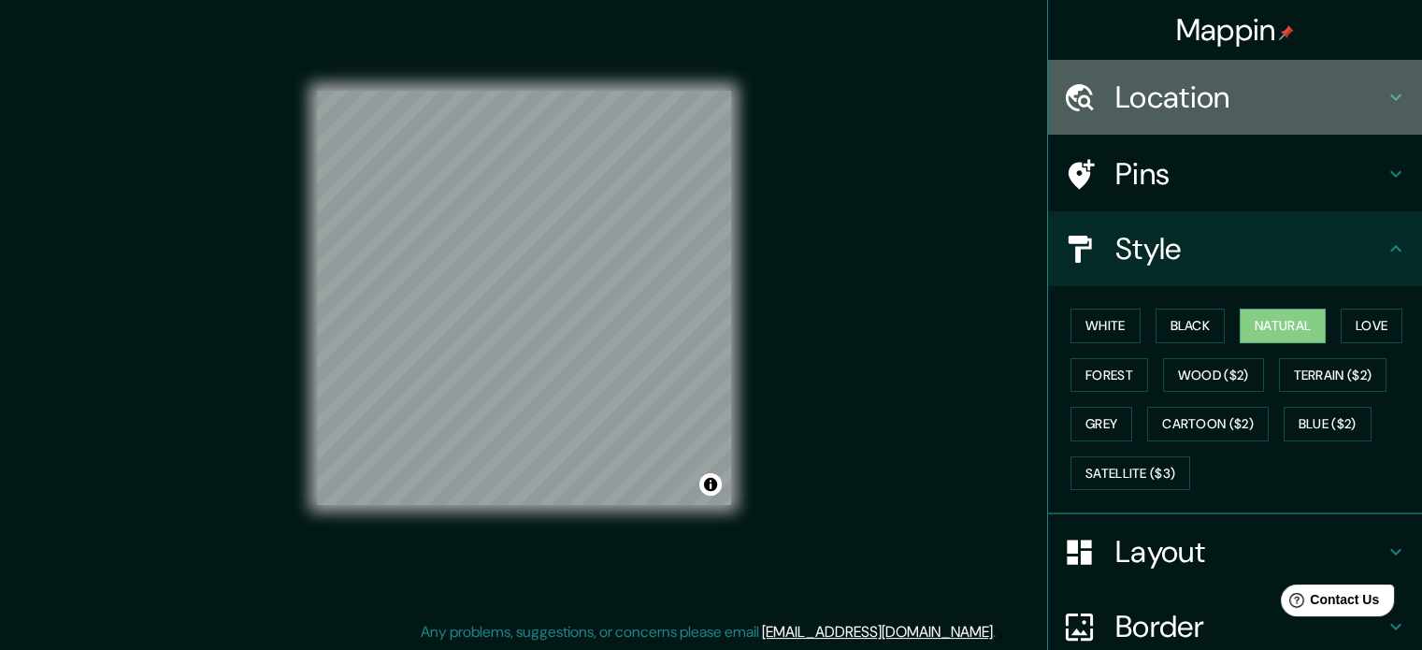
click at [1272, 93] on h4 "Location" at bounding box center [1249, 97] width 269 height 37
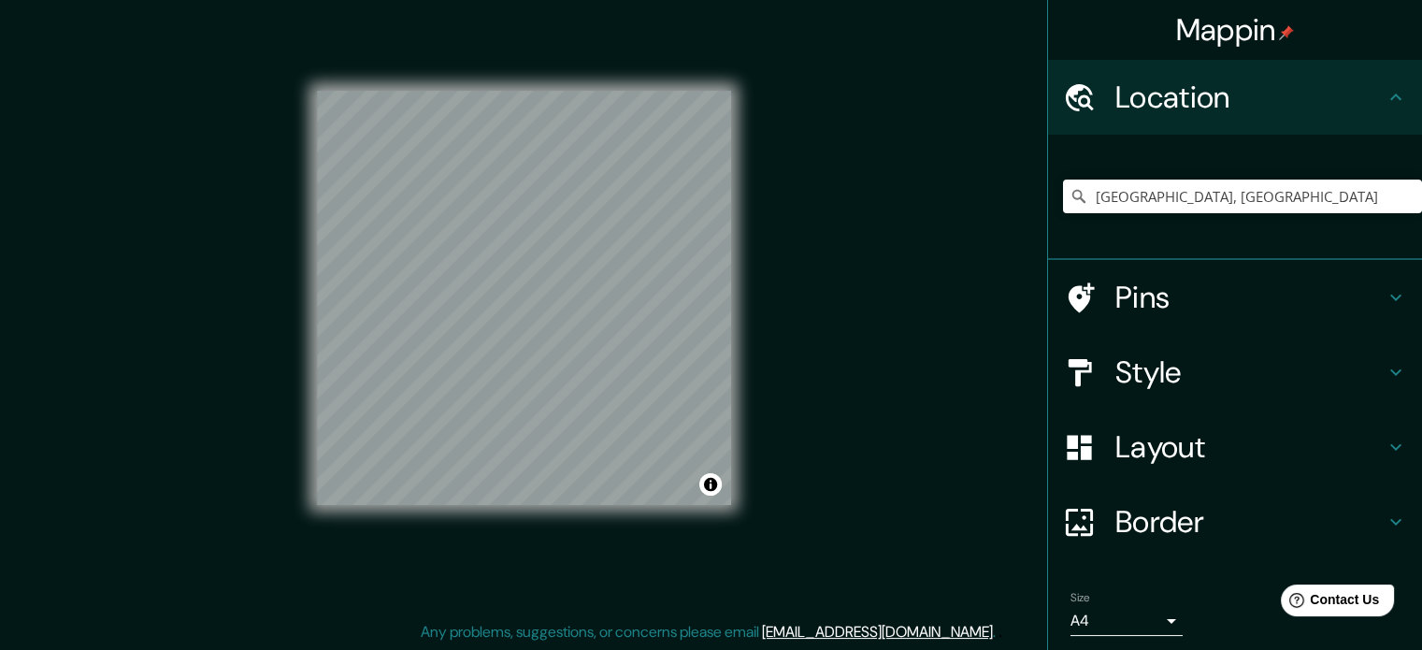
scroll to position [64, 0]
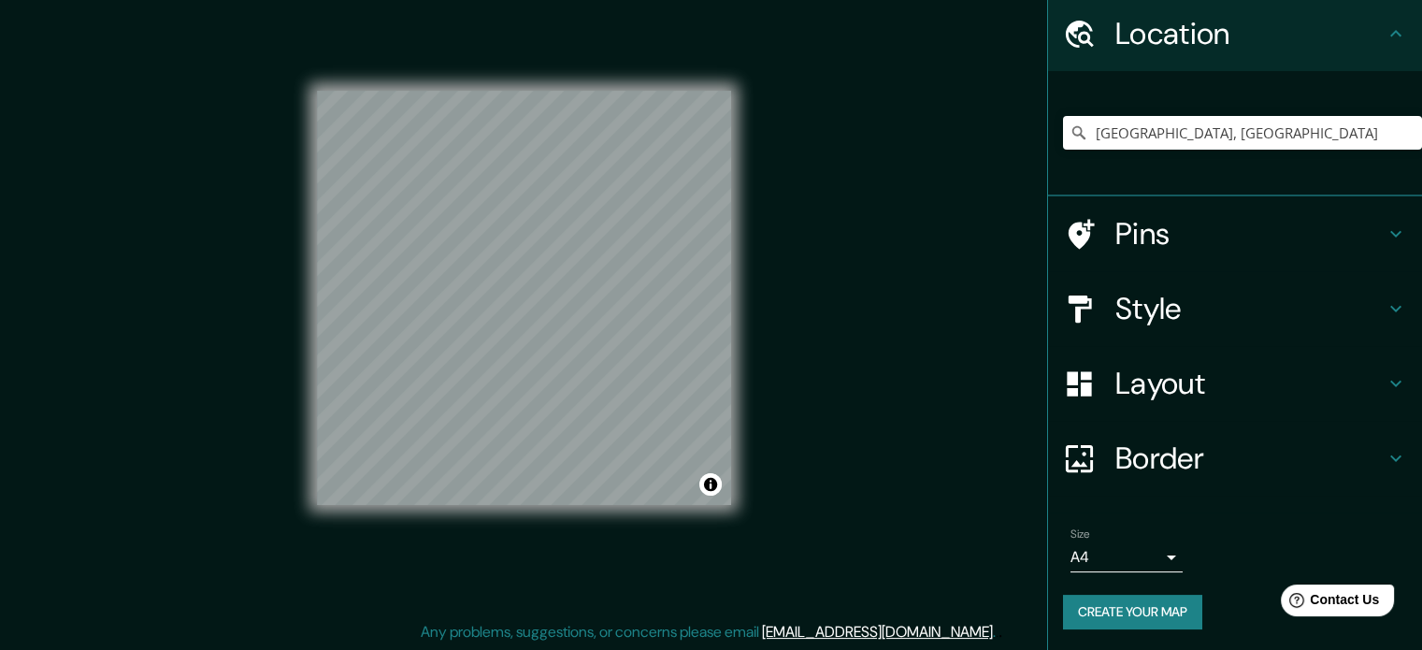
click at [1158, 571] on div "Size A4 single" at bounding box center [1235, 550] width 344 height 60
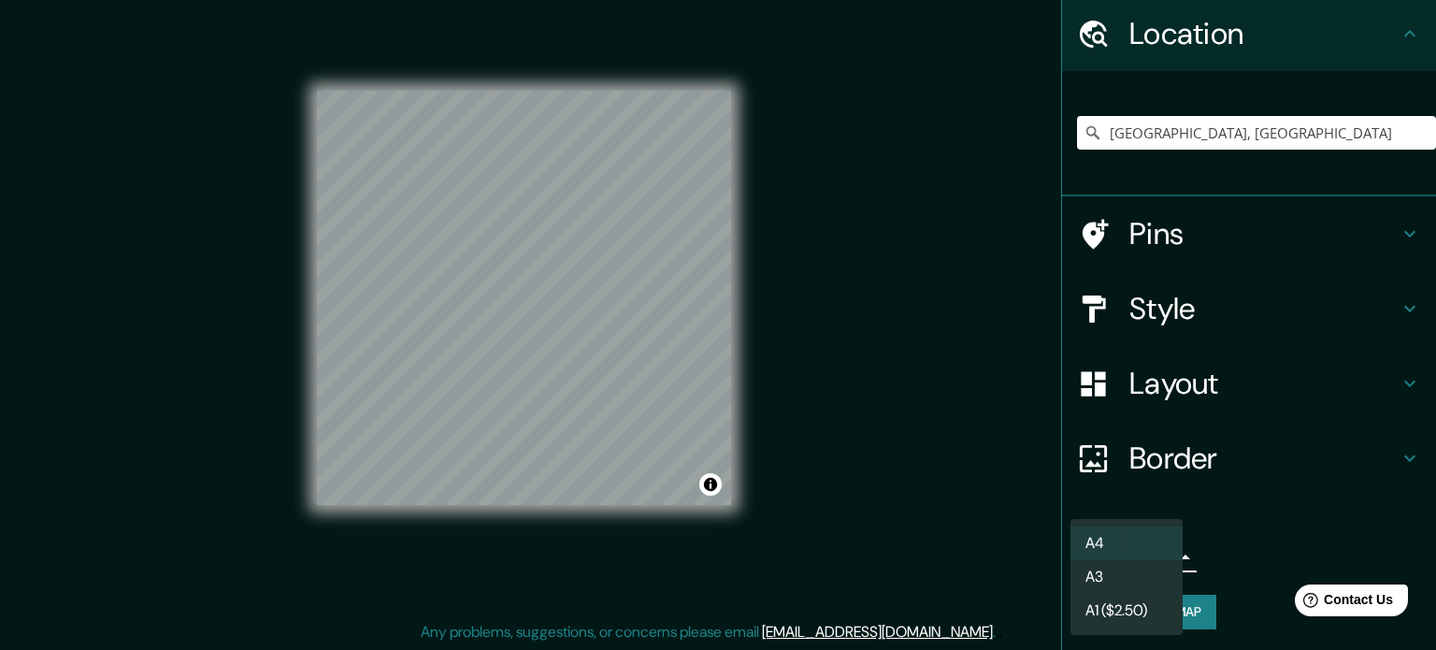
click at [1158, 567] on body "Mappin Location [GEOGRAPHIC_DATA], [GEOGRAPHIC_DATA] [GEOGRAPHIC_DATA] [GEOGRAP…" at bounding box center [718, 301] width 1436 height 650
click at [1158, 569] on li "A3" at bounding box center [1126, 577] width 112 height 34
type input "a4"
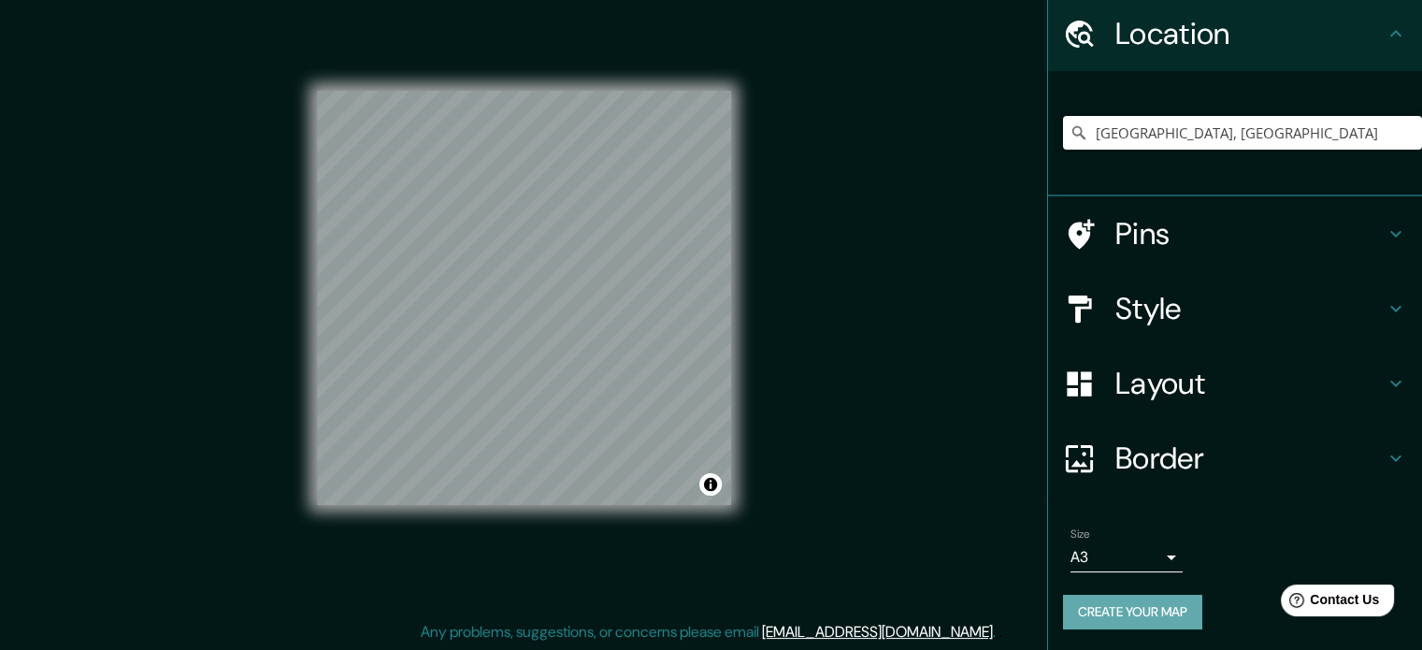
click at [1159, 595] on button "Create your map" at bounding box center [1132, 611] width 139 height 35
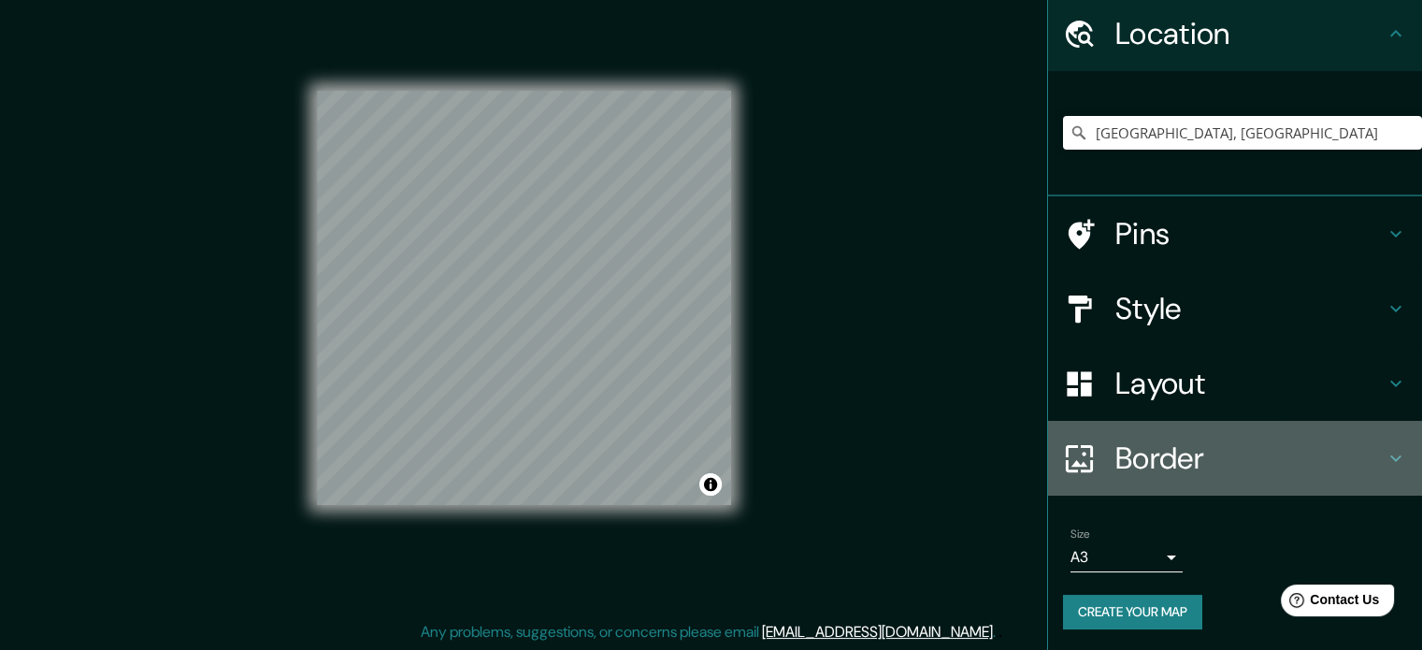
click at [1185, 463] on h4 "Border" at bounding box center [1249, 457] width 269 height 37
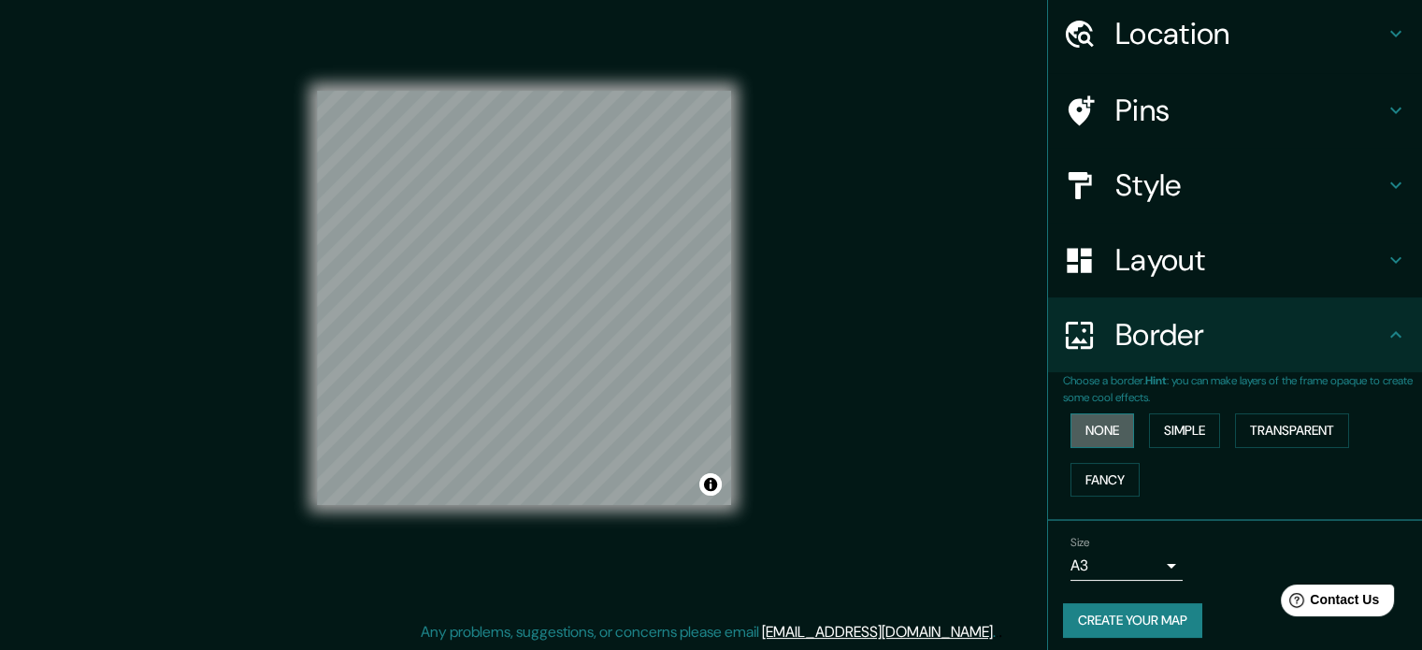
click at [1118, 429] on button "None" at bounding box center [1102, 430] width 64 height 35
click at [1184, 431] on button "Simple" at bounding box center [1184, 430] width 71 height 35
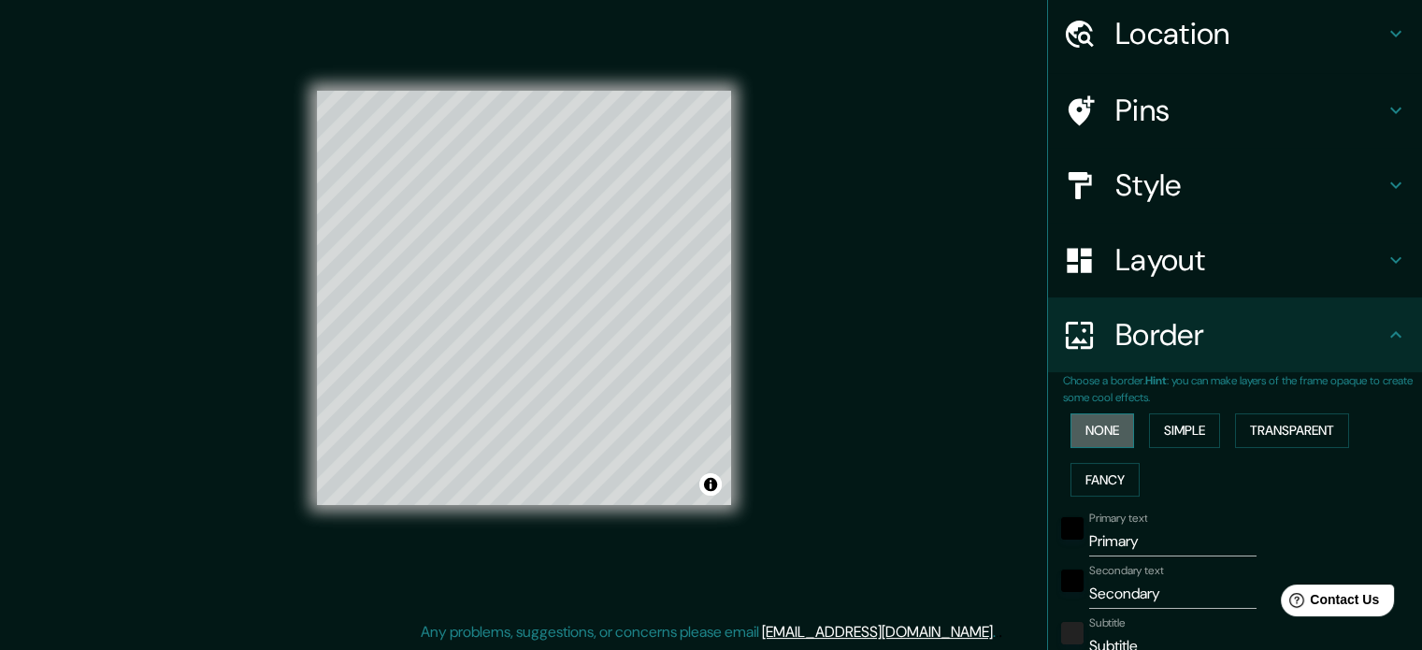
drag, startPoint x: 1079, startPoint y: 407, endPoint x: 1079, endPoint y: 422, distance: 15.0
click at [1079, 422] on button "None" at bounding box center [1102, 430] width 64 height 35
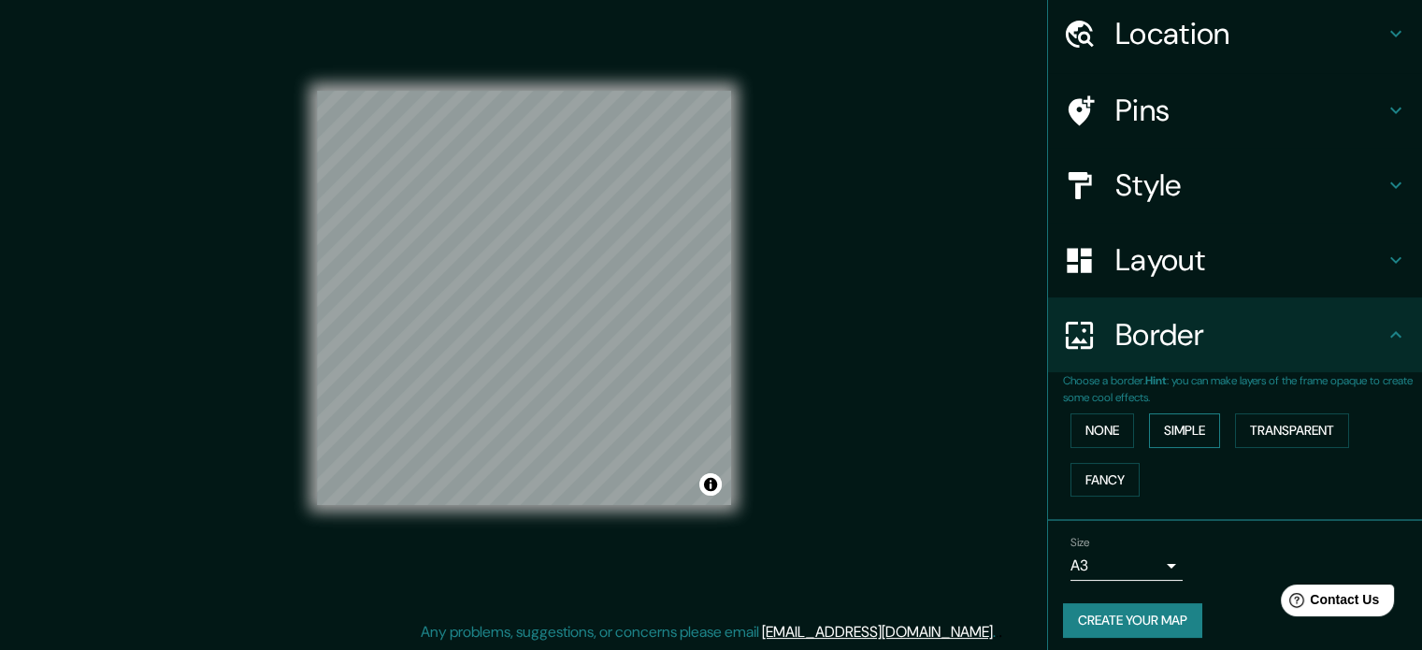
click at [1151, 428] on button "Simple" at bounding box center [1184, 430] width 71 height 35
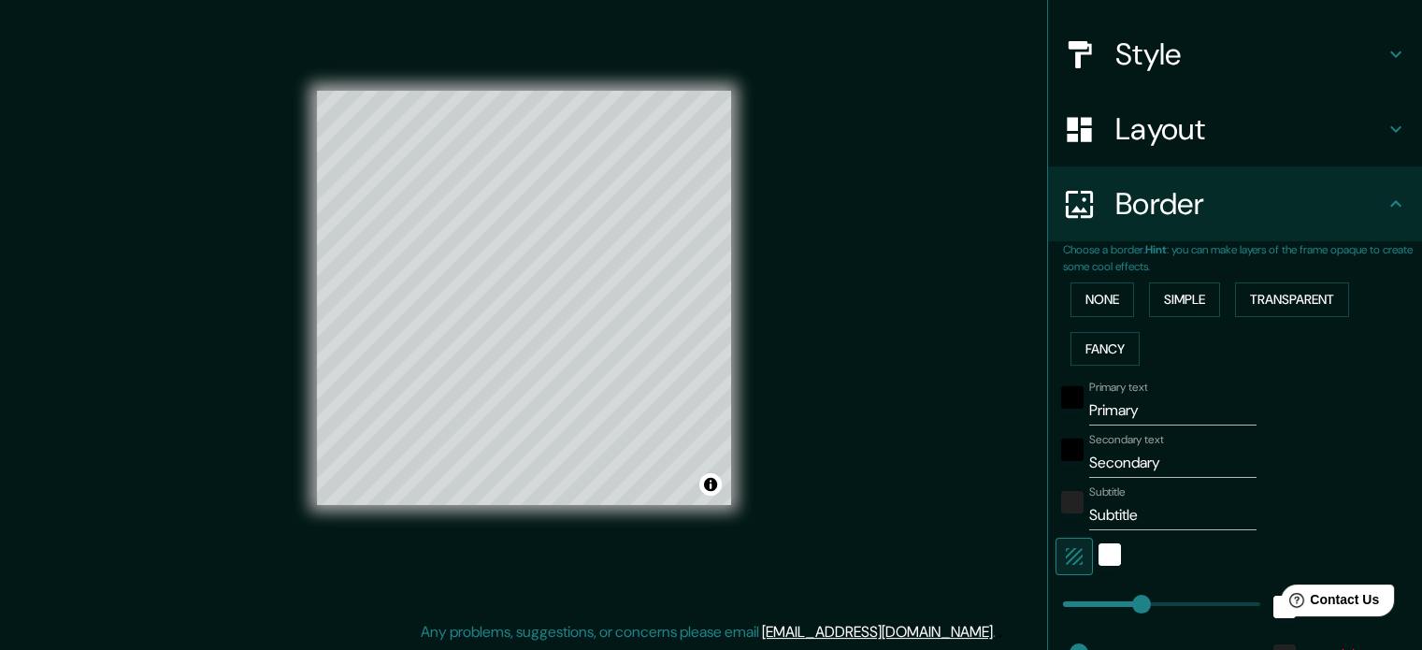
scroll to position [197, 0]
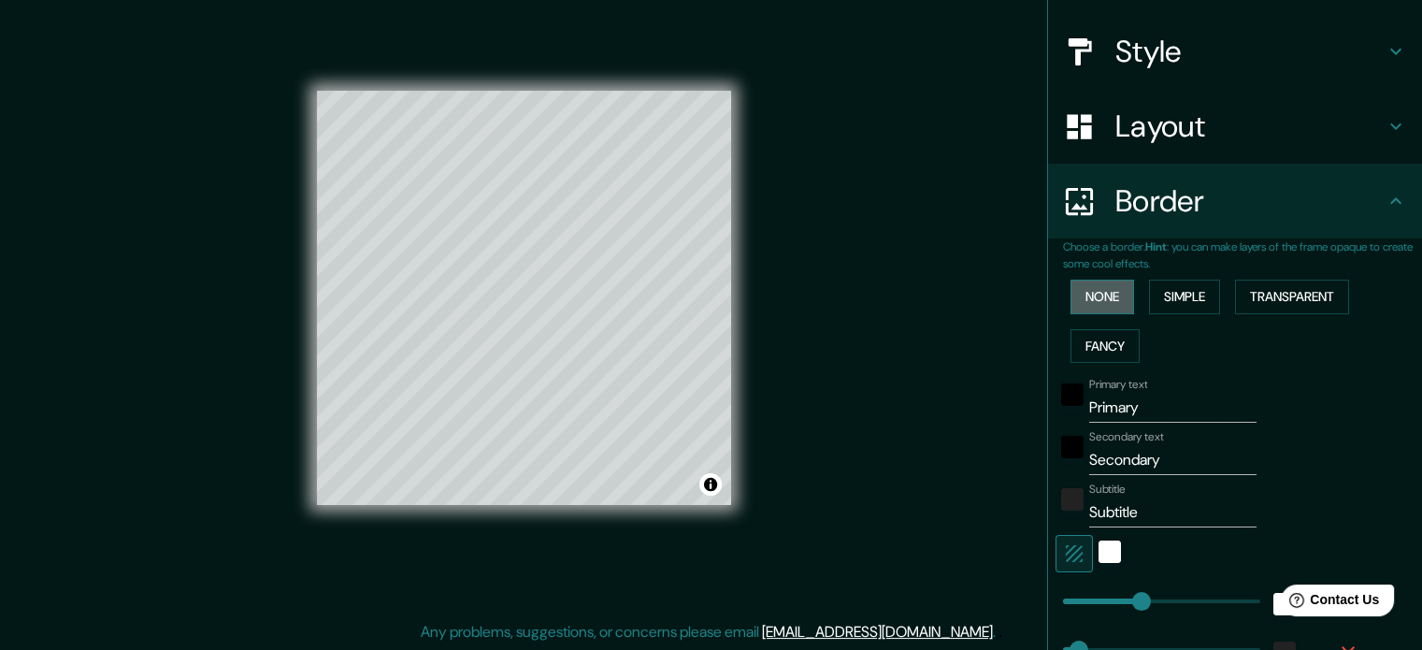
click at [1096, 296] on button "None" at bounding box center [1102, 296] width 64 height 35
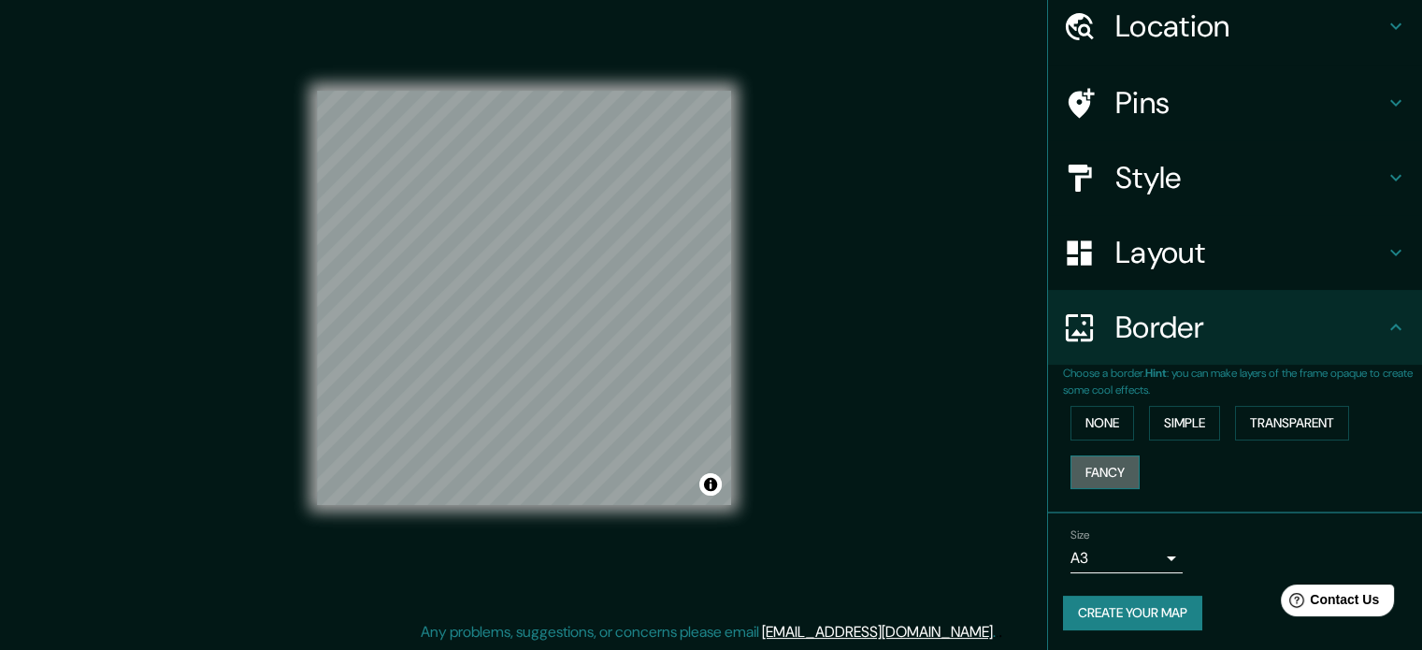
click at [1089, 463] on button "Fancy" at bounding box center [1104, 472] width 69 height 35
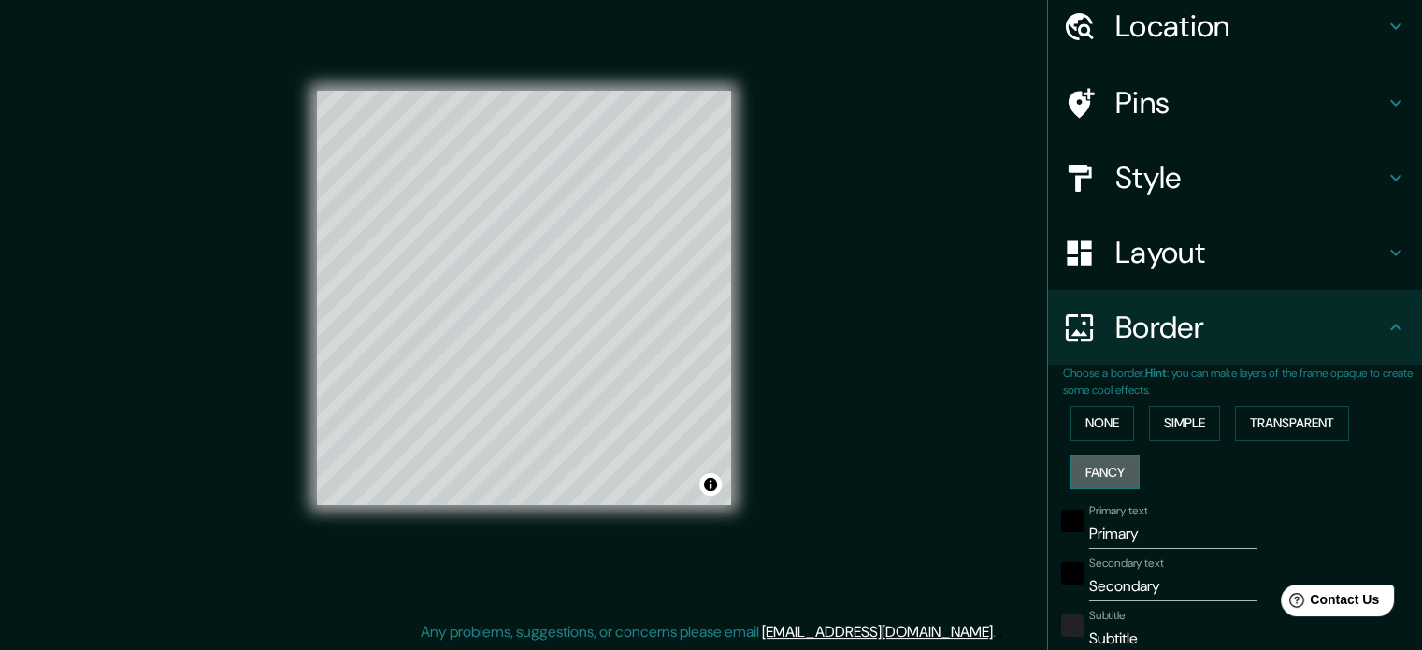
click at [1089, 463] on button "Fancy" at bounding box center [1104, 472] width 69 height 35
type input "177"
type input "35"
type input "18"
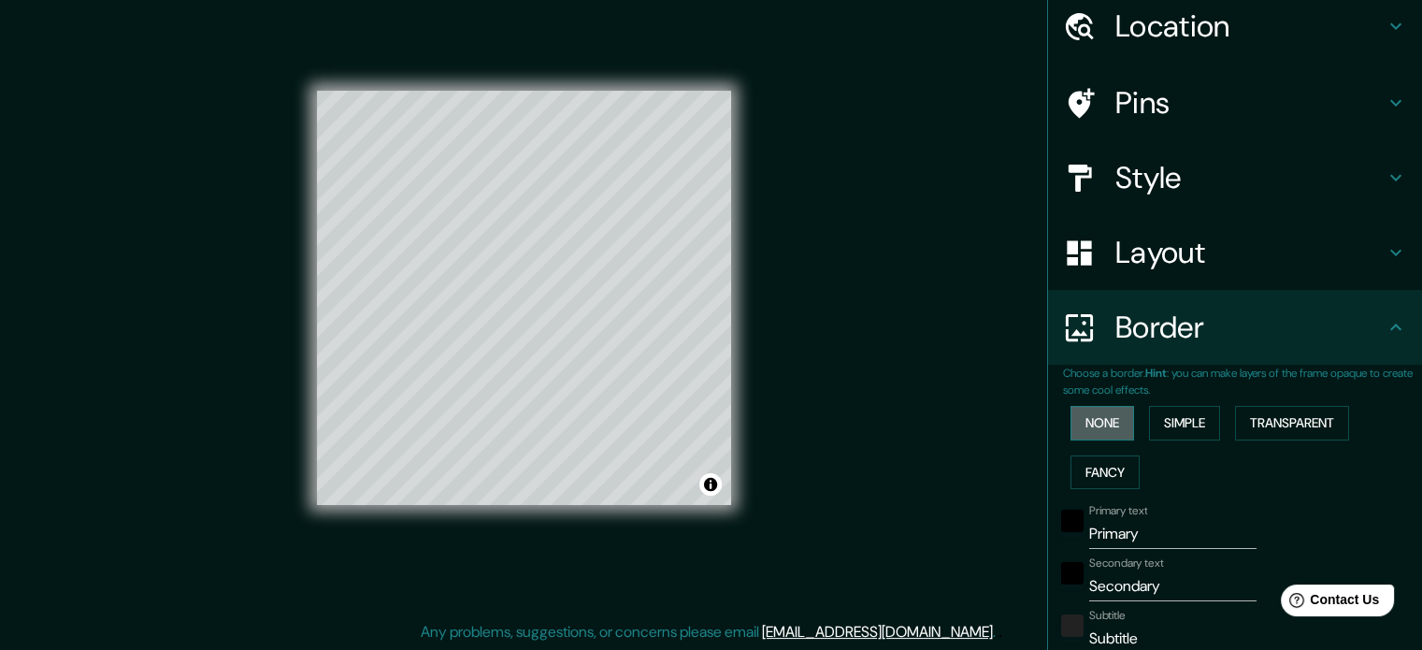
click at [1092, 418] on button "None" at bounding box center [1102, 423] width 64 height 35
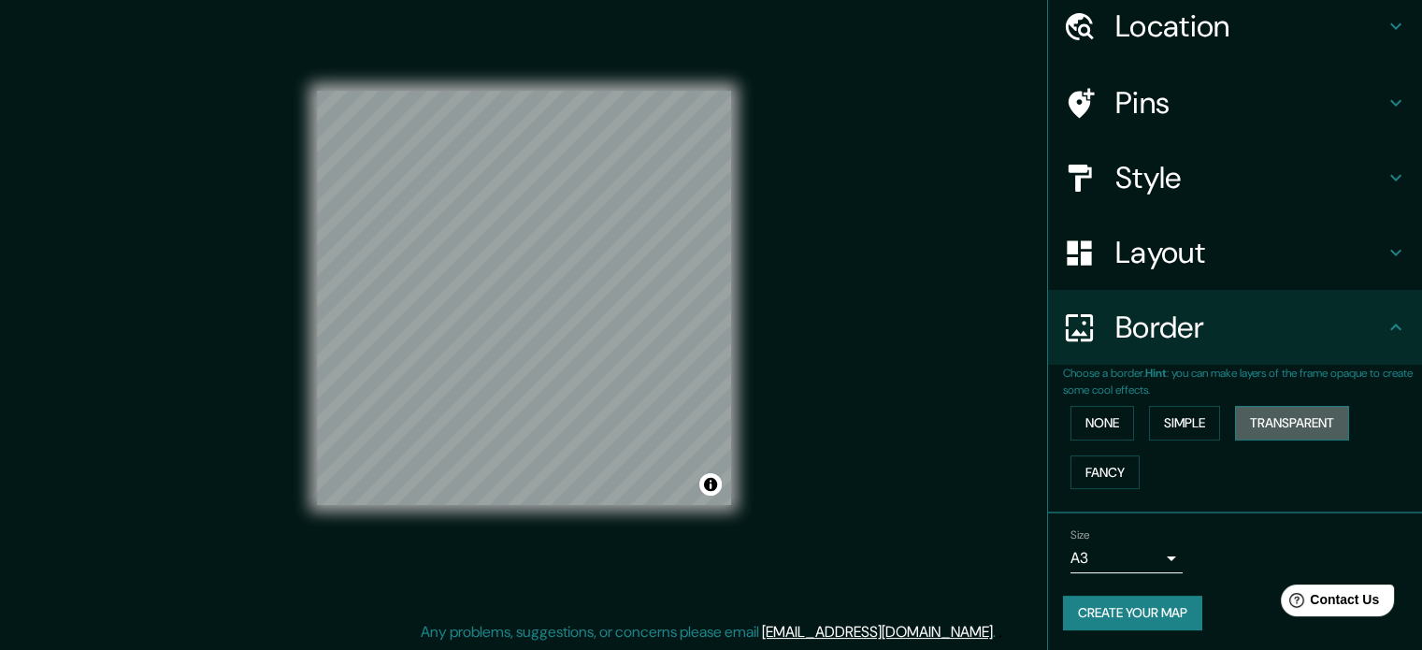
click at [1244, 420] on button "Transparent" at bounding box center [1292, 423] width 114 height 35
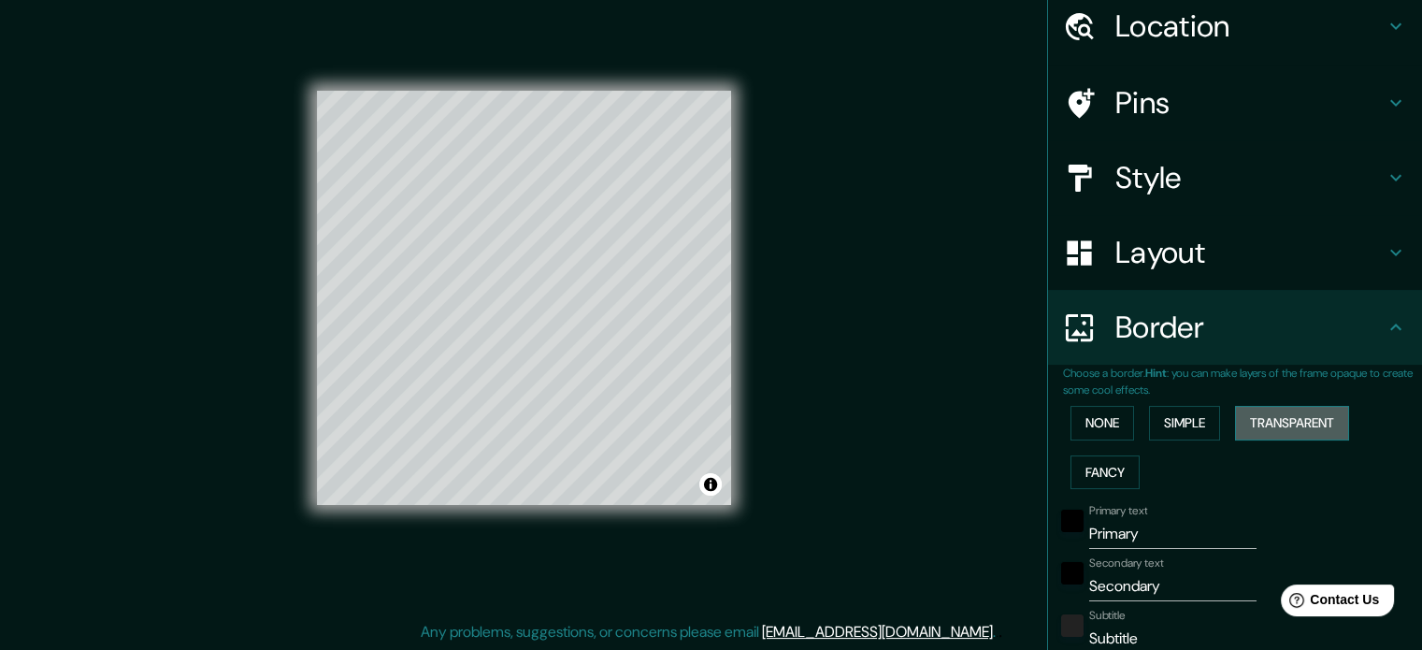
click at [1244, 420] on button "Transparent" at bounding box center [1292, 423] width 114 height 35
type input "213"
type input "35"
click at [1194, 414] on button "Simple" at bounding box center [1184, 423] width 71 height 35
click at [1113, 417] on button "None" at bounding box center [1102, 423] width 64 height 35
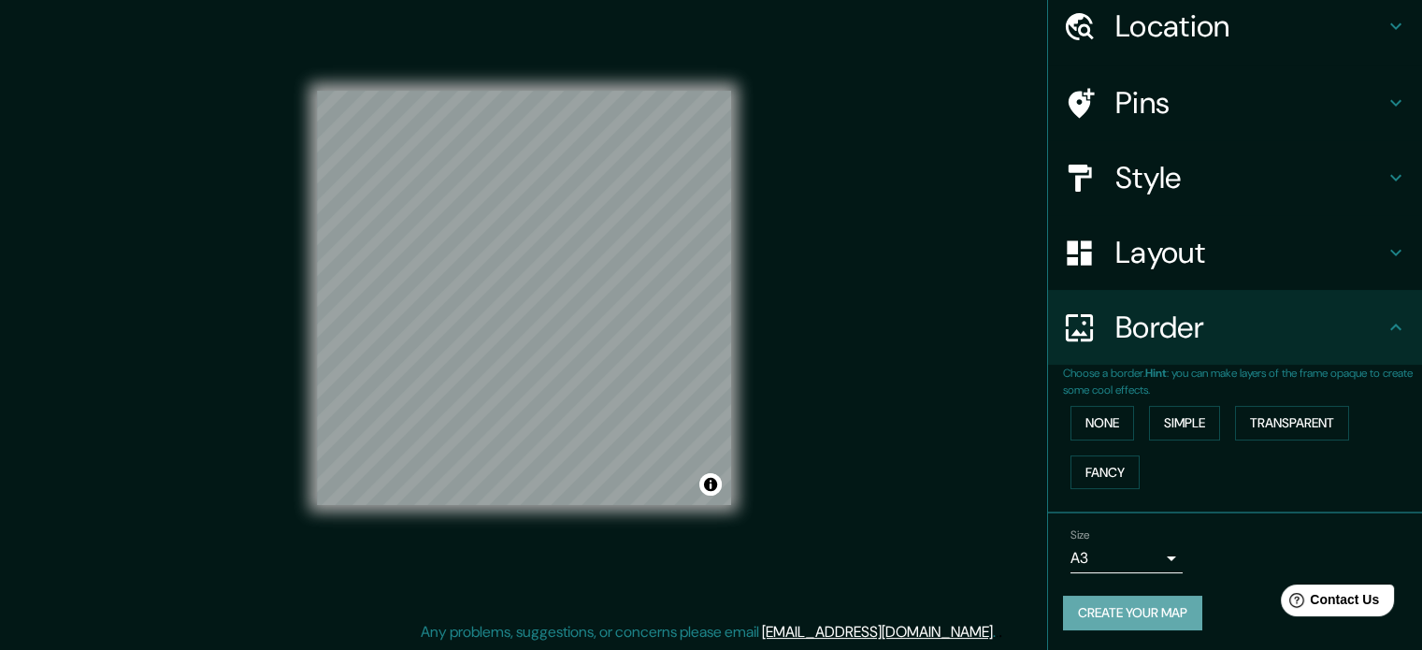
click at [1185, 620] on button "Create your map" at bounding box center [1132, 612] width 139 height 35
click at [703, 480] on button "Toggle attribution" at bounding box center [710, 484] width 22 height 22
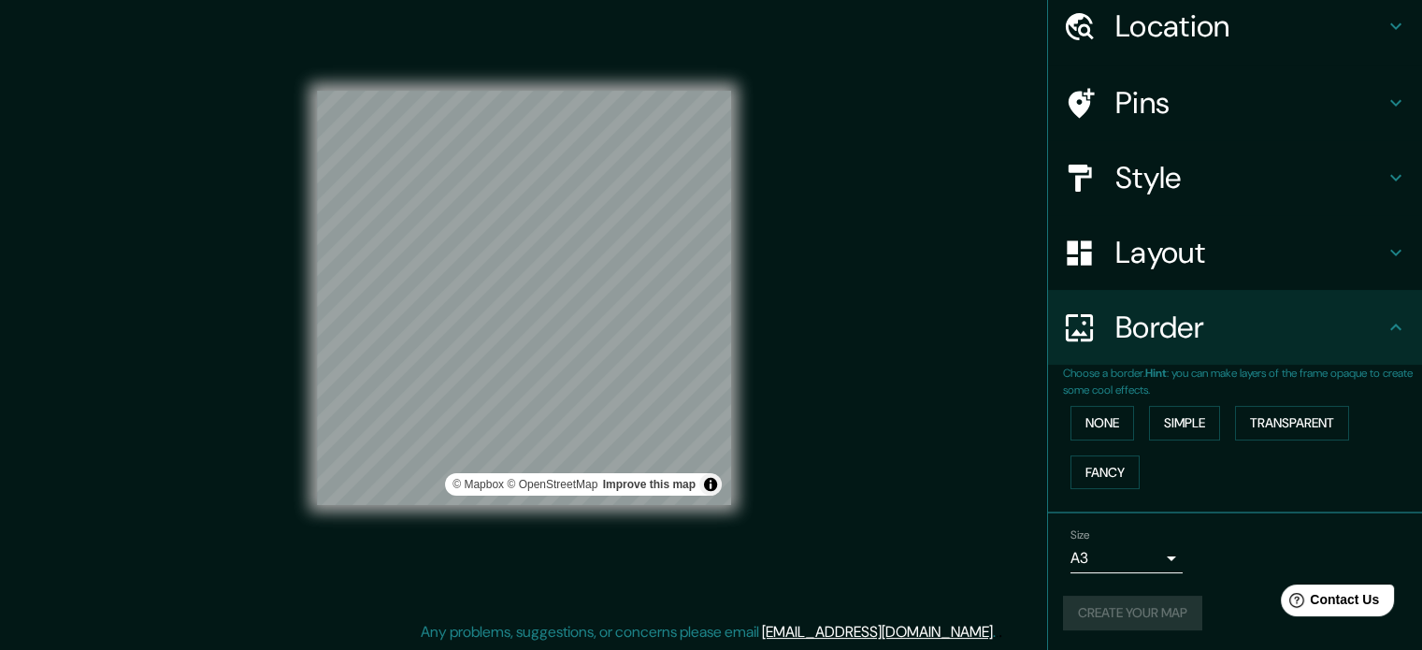
click at [783, 416] on div "Mappin Location [GEOGRAPHIC_DATA], [GEOGRAPHIC_DATA] [GEOGRAPHIC_DATA] [GEOGRAP…" at bounding box center [711, 313] width 1422 height 675
click at [719, 488] on button "Toggle attribution" at bounding box center [710, 484] width 22 height 22
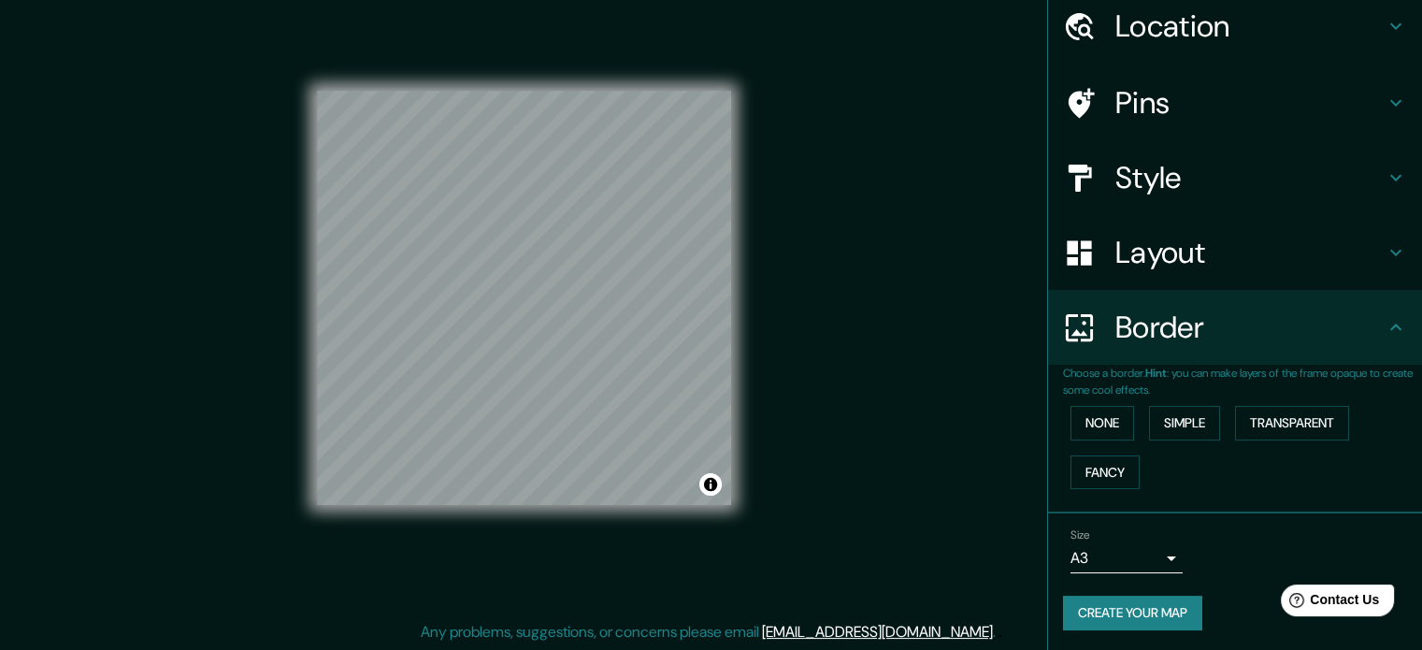
click at [868, 545] on div "Mappin Location [GEOGRAPHIC_DATA], [GEOGRAPHIC_DATA] [GEOGRAPHIC_DATA] [GEOGRAP…" at bounding box center [711, 313] width 1422 height 675
click at [747, 393] on div "© Mapbox © OpenStreetMap Improve this map" at bounding box center [524, 298] width 474 height 645
click at [1099, 597] on button "Create your map" at bounding box center [1132, 612] width 139 height 35
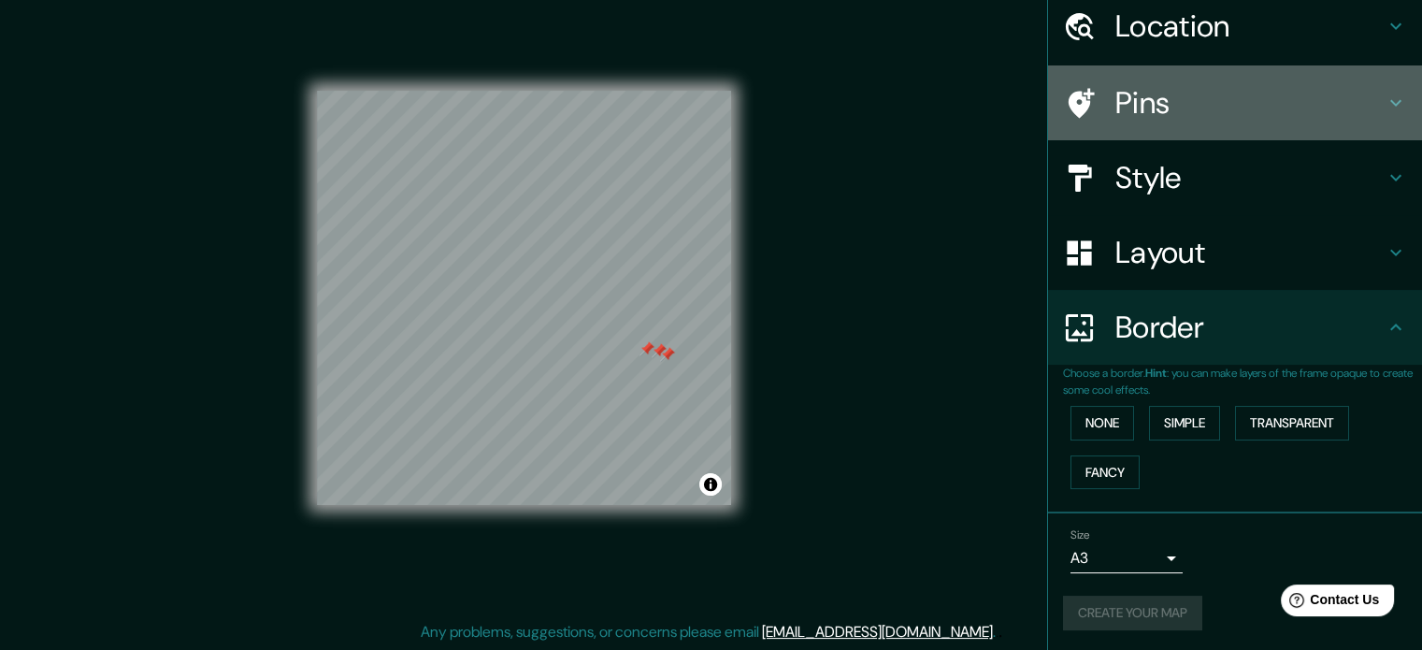
click at [1169, 117] on h4 "Pins" at bounding box center [1249, 102] width 269 height 37
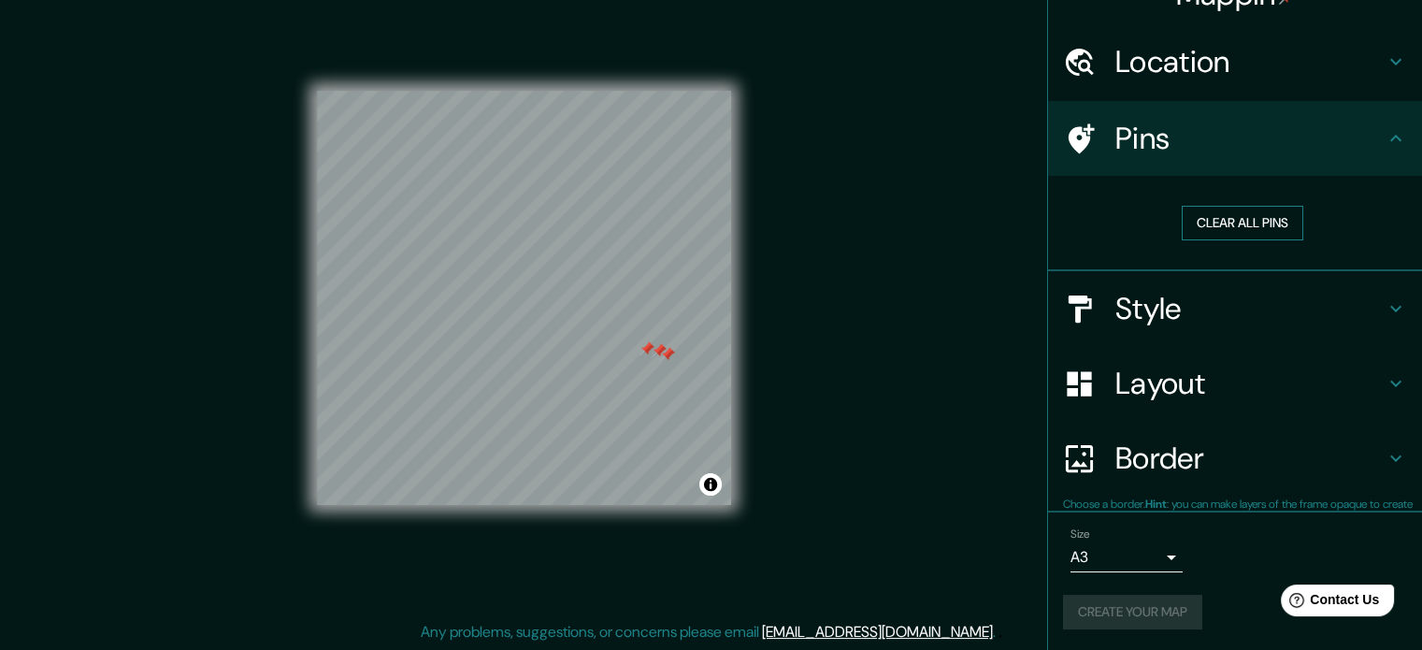
scroll to position [36, 0]
click at [1197, 219] on button "Clear all pins" at bounding box center [1241, 223] width 121 height 35
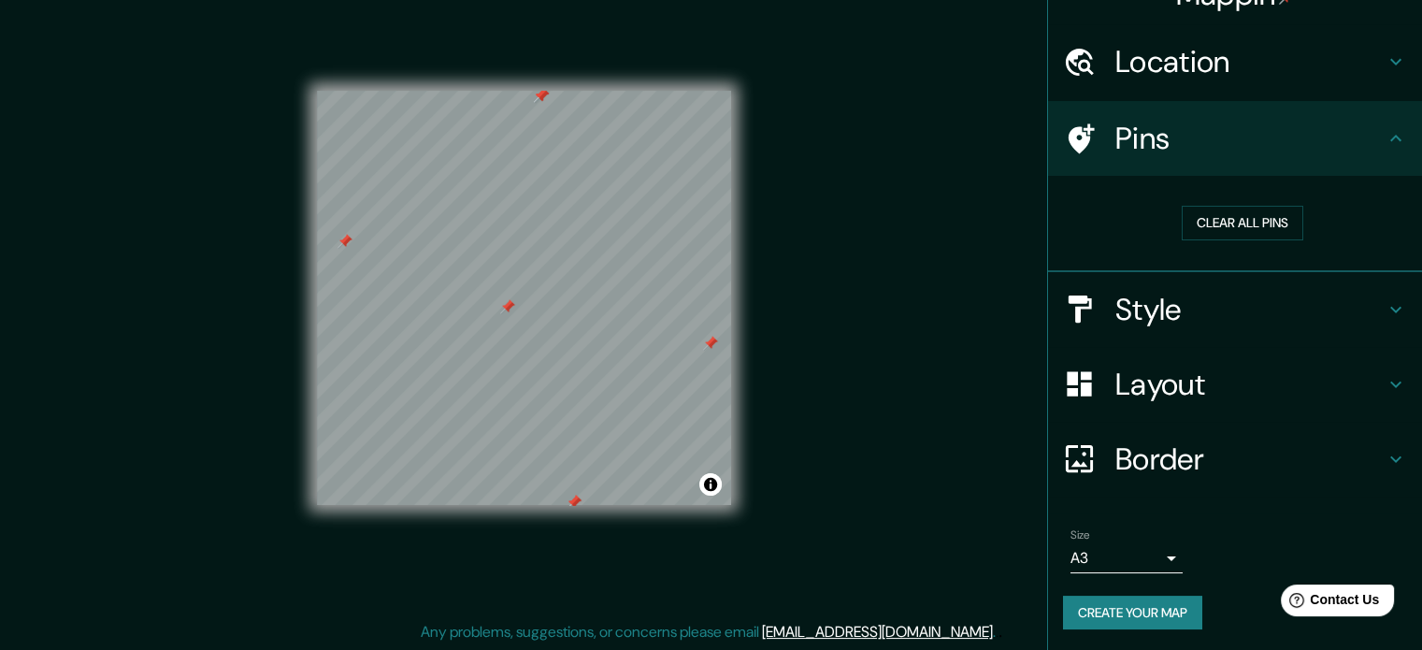
click at [507, 311] on div at bounding box center [507, 306] width 15 height 15
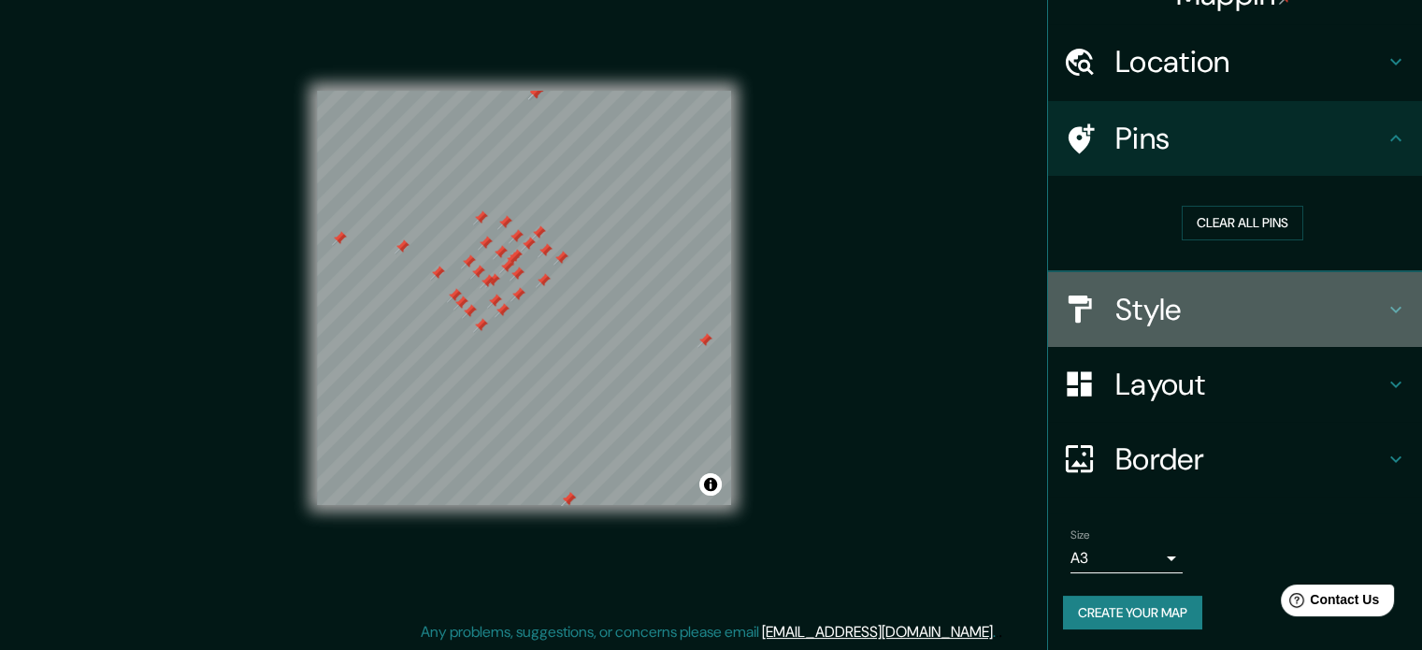
click at [1115, 295] on h4 "Style" at bounding box center [1249, 309] width 269 height 37
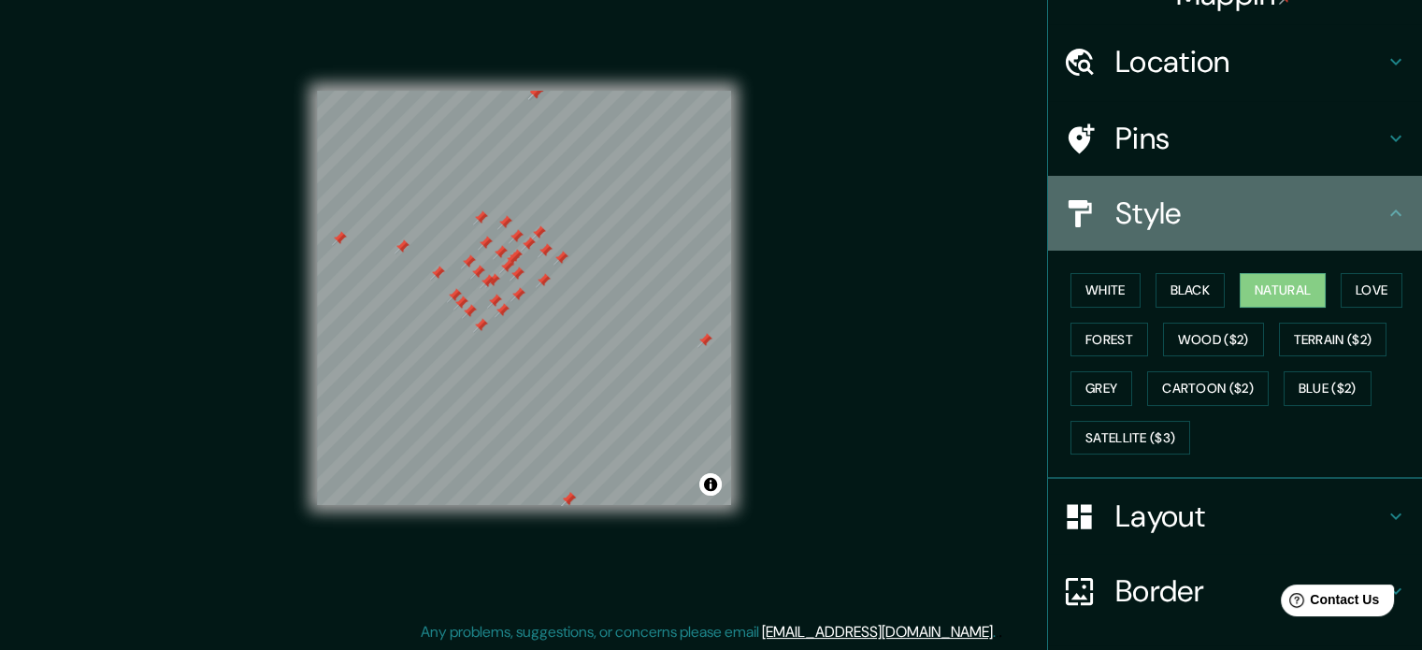
click at [1193, 235] on div "Style" at bounding box center [1235, 213] width 374 height 75
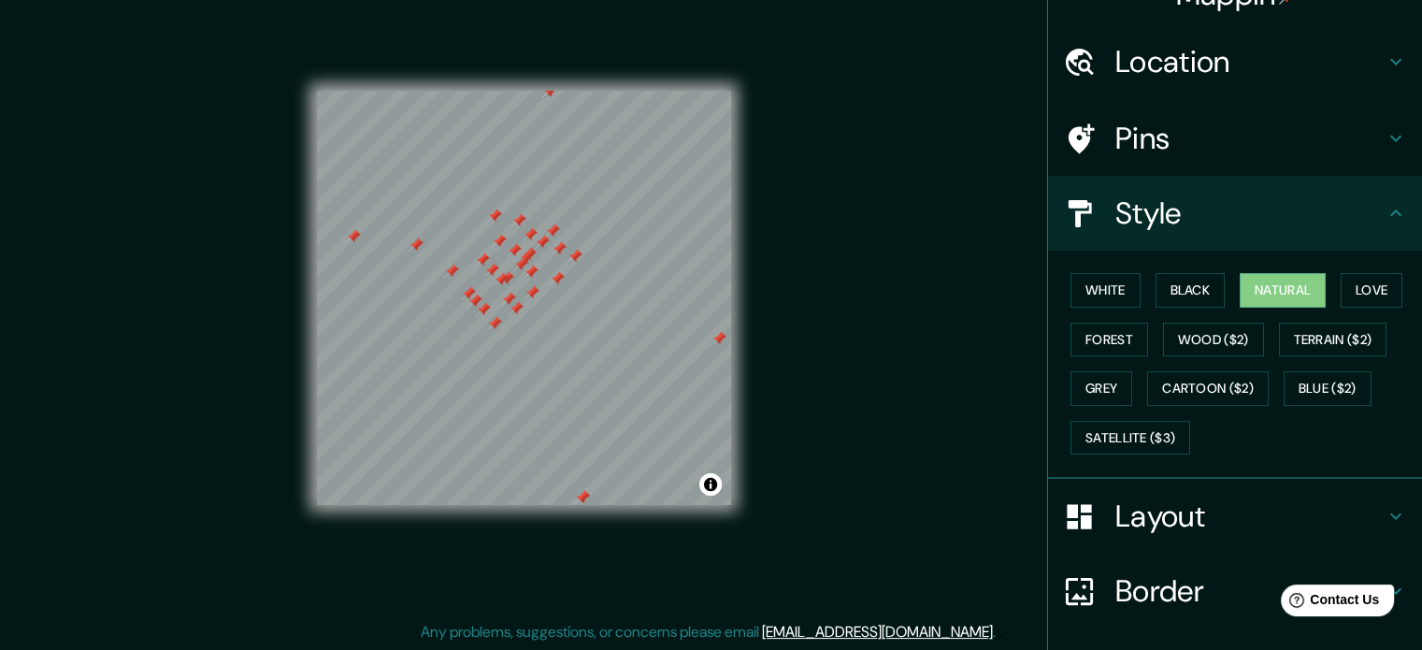
click at [352, 238] on div at bounding box center [353, 236] width 15 height 15
click at [544, 93] on div at bounding box center [549, 90] width 15 height 15
click at [716, 339] on div at bounding box center [718, 338] width 15 height 15
click at [586, 496] on div at bounding box center [582, 497] width 15 height 15
click at [587, 494] on div at bounding box center [582, 497] width 15 height 15
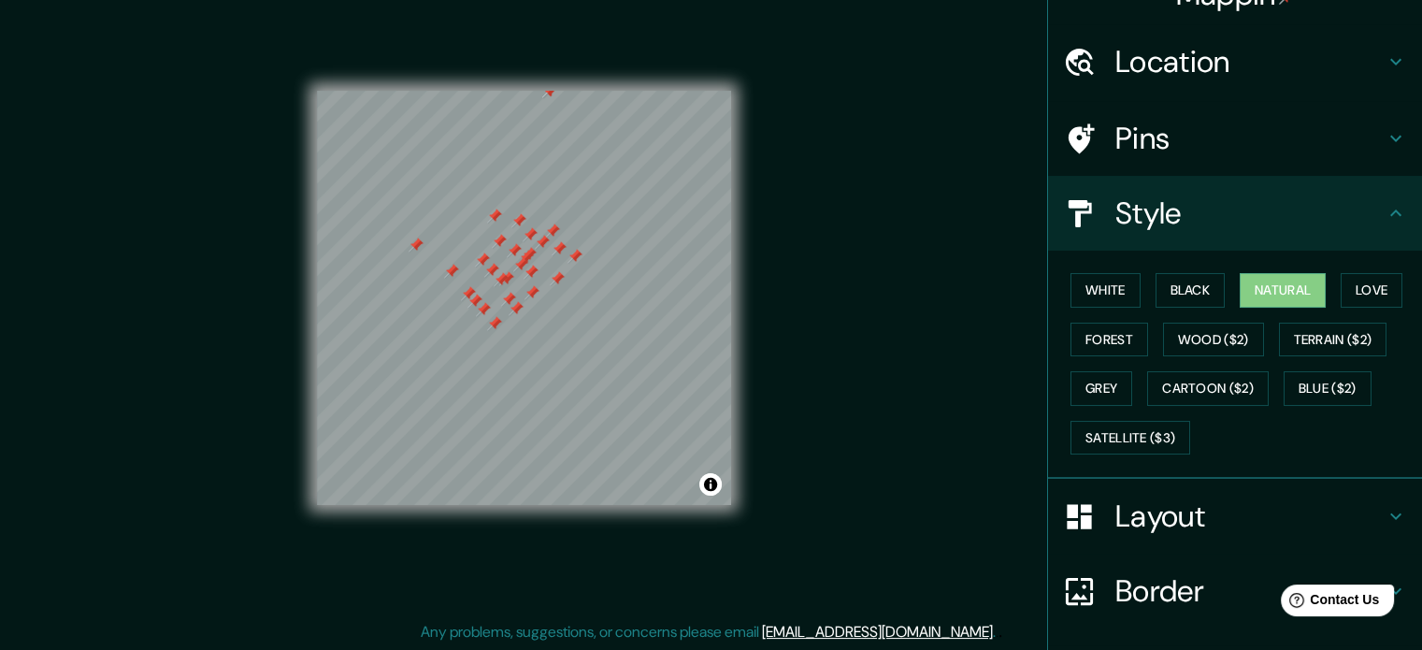
click at [548, 94] on div at bounding box center [549, 90] width 15 height 15
click at [547, 92] on div at bounding box center [549, 90] width 15 height 15
